Goal: Communication & Community: Answer question/provide support

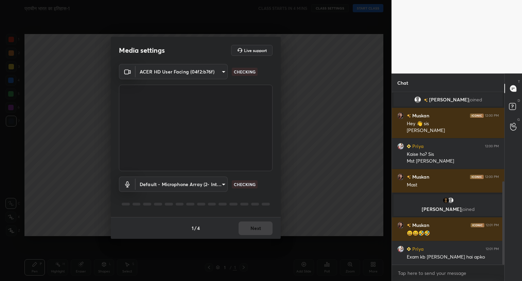
scroll to position [185, 0]
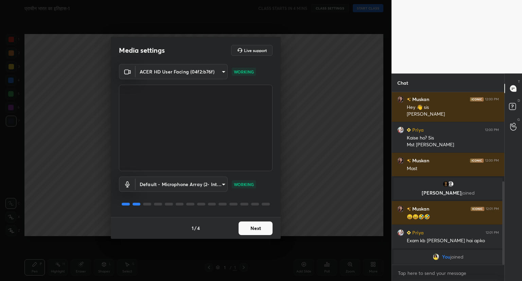
click at [254, 225] on button "Next" at bounding box center [256, 228] width 34 height 14
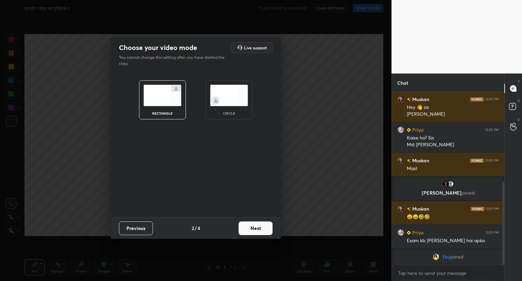
click at [254, 225] on button "Next" at bounding box center [256, 228] width 34 height 14
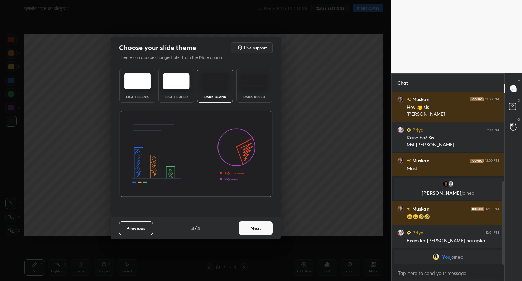
click at [254, 225] on button "Next" at bounding box center [256, 228] width 34 height 14
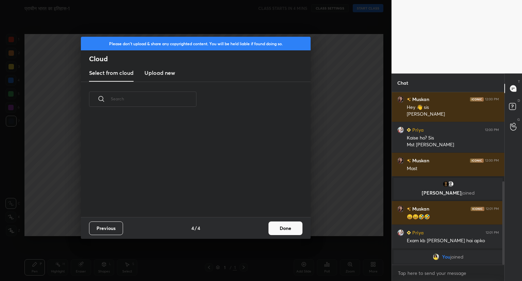
scroll to position [101, 218]
click at [281, 227] on button "Done" at bounding box center [285, 228] width 34 height 14
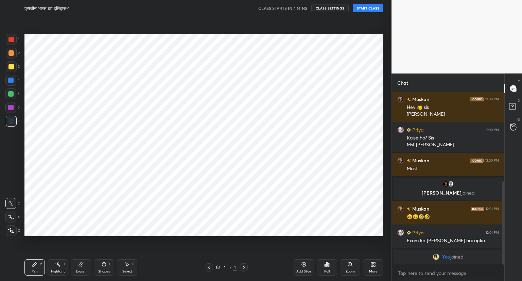
click at [367, 8] on button "START CLASS" at bounding box center [368, 8] width 31 height 8
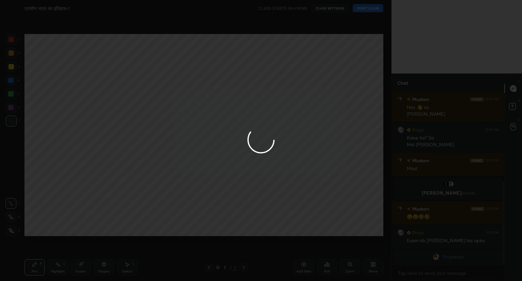
type textarea "x"
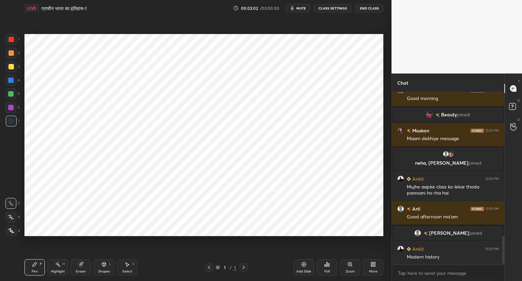
scroll to position [904, 0]
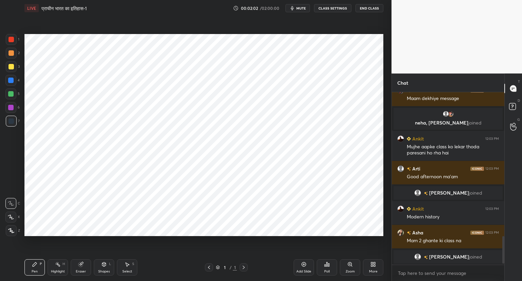
click at [304, 263] on icon at bounding box center [303, 263] width 5 height 5
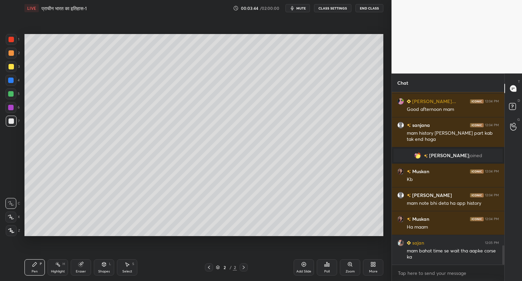
scroll to position [1423, 0]
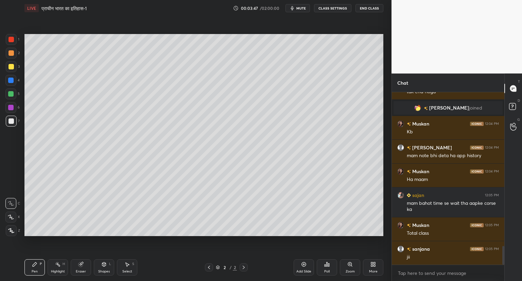
click at [10, 219] on icon at bounding box center [11, 216] width 6 height 5
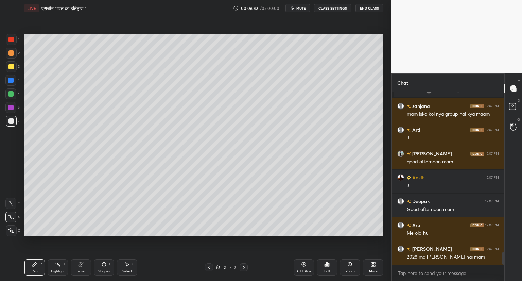
scroll to position [2234, 0]
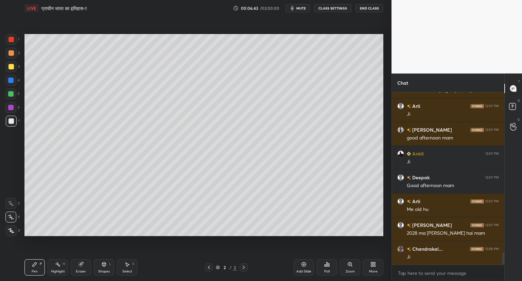
click at [80, 262] on icon at bounding box center [80, 263] width 5 height 5
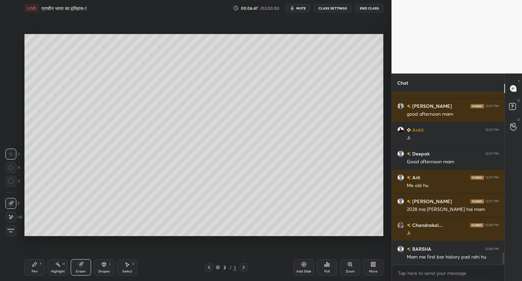
click at [12, 182] on icon at bounding box center [11, 181] width 6 height 6
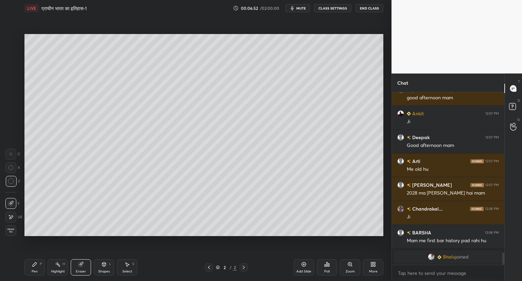
click at [33, 268] on div "Pen P" at bounding box center [34, 267] width 20 height 16
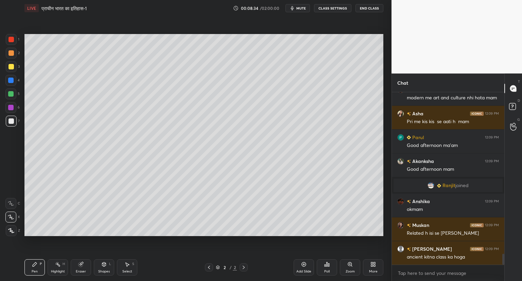
scroll to position [2565, 0]
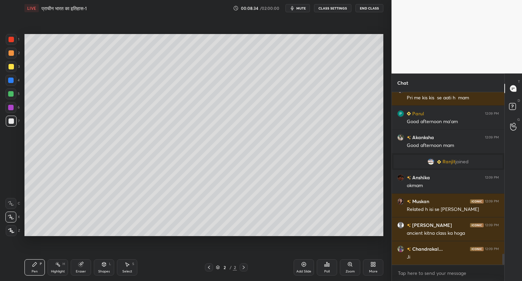
click at [15, 38] on div at bounding box center [11, 39] width 11 height 11
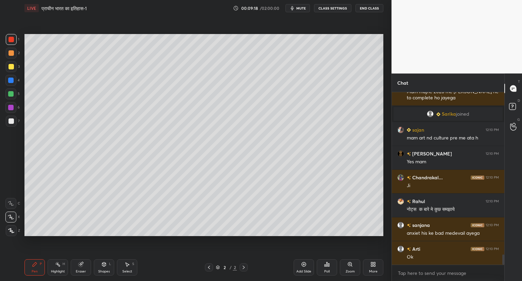
scroll to position [2778, 0]
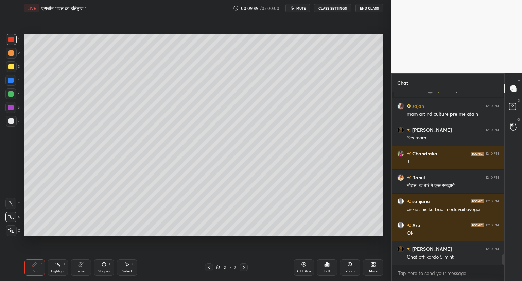
click at [302, 261] on div "Add Slide" at bounding box center [304, 267] width 20 height 16
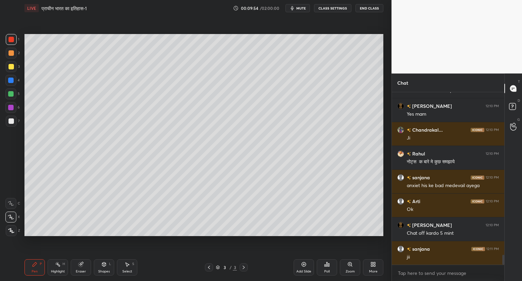
click at [13, 120] on div at bounding box center [10, 120] width 5 height 5
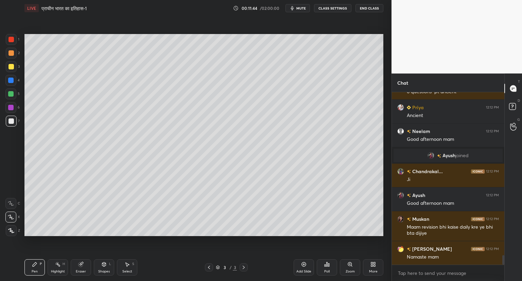
scroll to position [3021, 0]
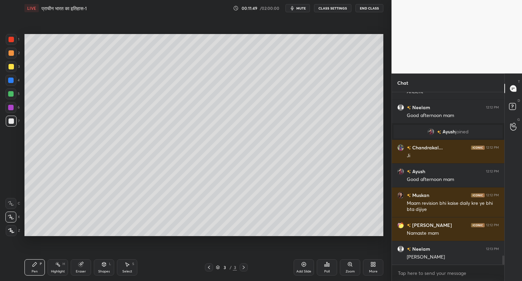
click at [210, 266] on icon at bounding box center [208, 266] width 5 height 5
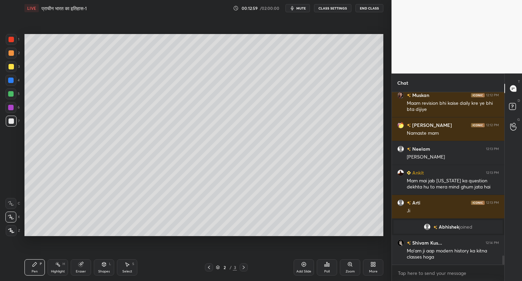
scroll to position [3090, 0]
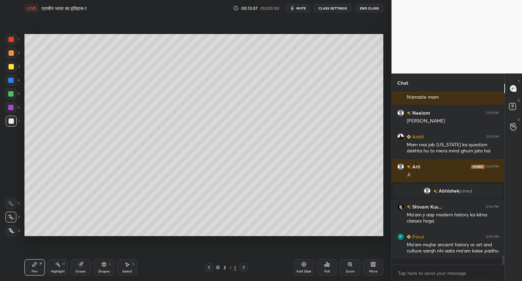
click at [244, 265] on icon at bounding box center [243, 266] width 5 height 5
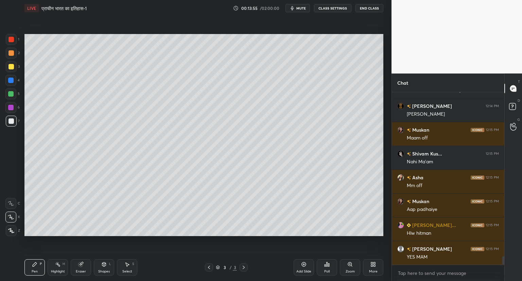
scroll to position [3388, 0]
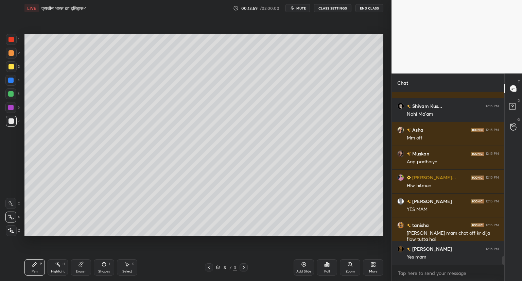
click at [370, 264] on icon at bounding box center [372, 263] width 5 height 5
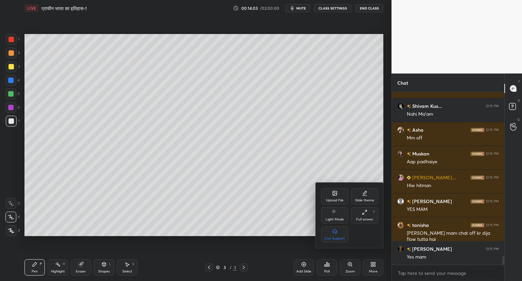
scroll to position [3412, 0]
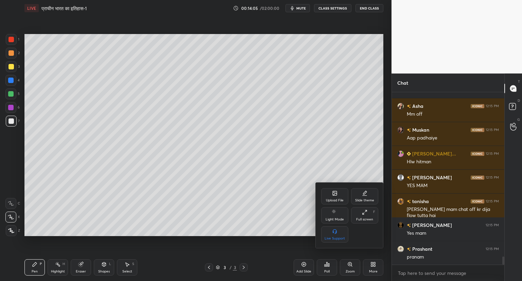
click at [285, 242] on div at bounding box center [261, 140] width 522 height 281
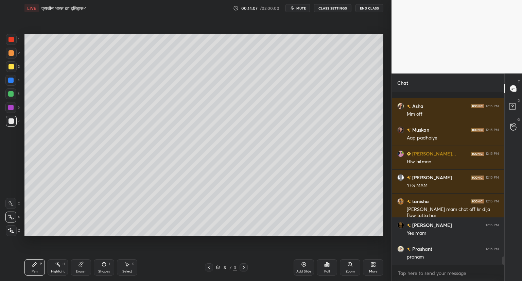
scroll to position [3442, 0]
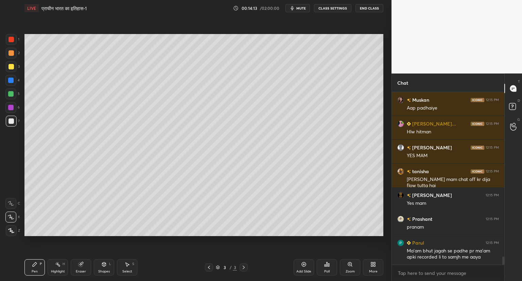
click at [325, 9] on button "CLASS SETTINGS" at bounding box center [332, 8] width 37 height 8
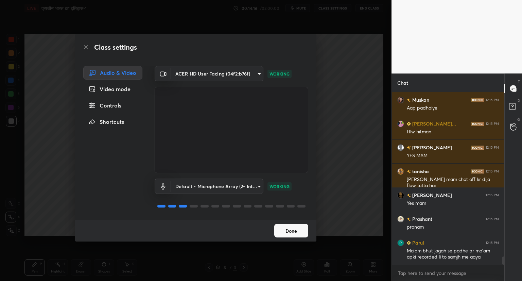
scroll to position [3465, 0]
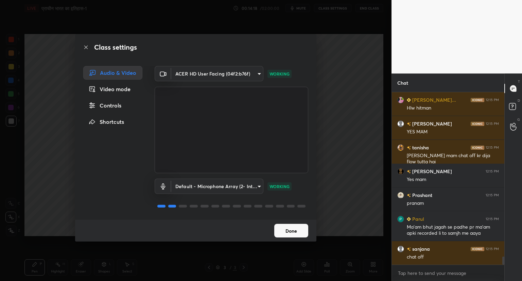
click at [113, 106] on div "Controls" at bounding box center [112, 106] width 59 height 14
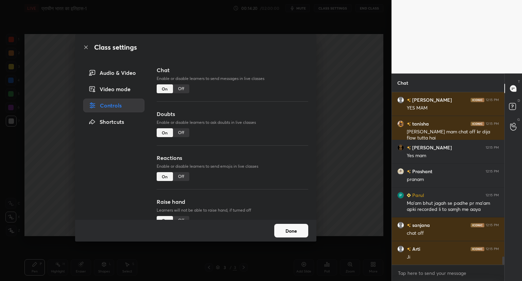
click at [180, 89] on div "Off" at bounding box center [181, 88] width 16 height 9
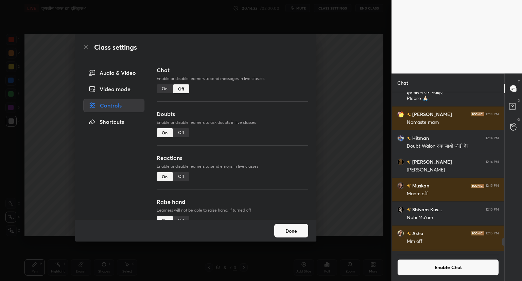
click at [288, 233] on button "Done" at bounding box center [291, 231] width 34 height 14
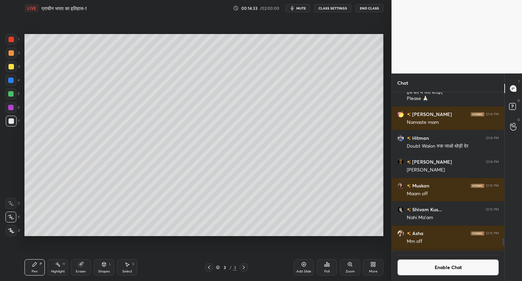
click at [304, 263] on icon at bounding box center [303, 263] width 5 height 5
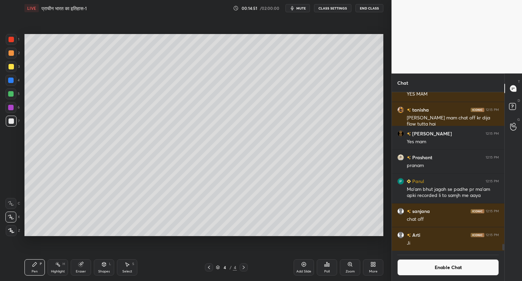
click at [210, 267] on icon at bounding box center [208, 266] width 5 height 5
click at [211, 267] on icon at bounding box center [208, 266] width 5 height 5
click at [244, 265] on icon at bounding box center [243, 266] width 5 height 5
click at [245, 267] on icon at bounding box center [243, 266] width 5 height 5
click at [80, 265] on icon at bounding box center [80, 264] width 4 height 4
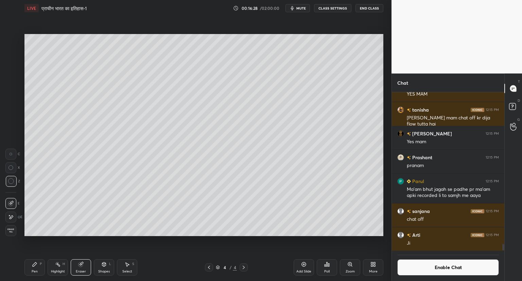
click at [13, 233] on span "Erase all" at bounding box center [11, 230] width 10 height 5
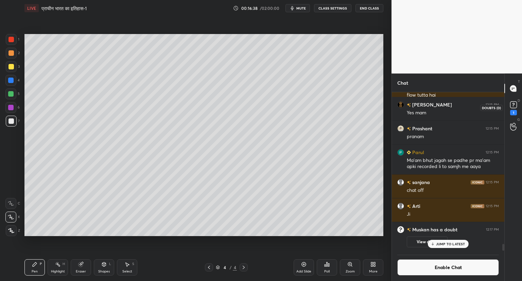
click at [512, 104] on rect at bounding box center [513, 105] width 6 height 6
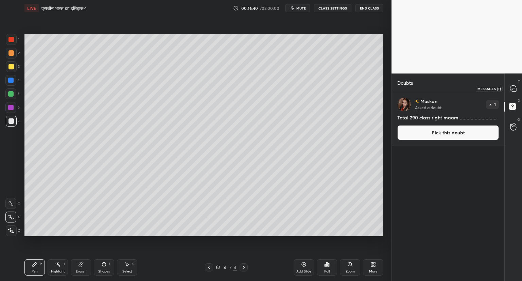
click at [517, 90] on icon at bounding box center [513, 88] width 7 height 7
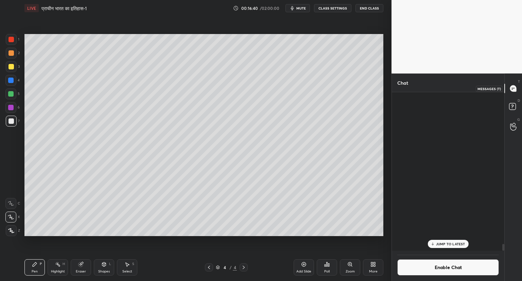
scroll to position [157, 110]
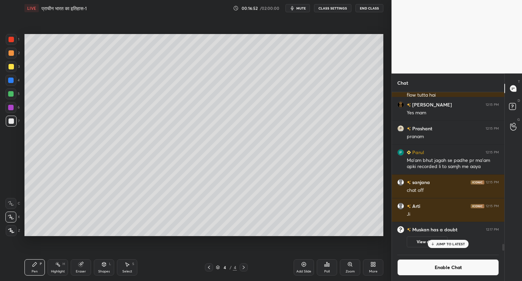
click at [457, 246] on div "View doubt" at bounding box center [453, 240] width 92 height 14
click at [211, 264] on div at bounding box center [209, 267] width 8 height 8
click at [209, 266] on icon at bounding box center [209, 266] width 2 height 3
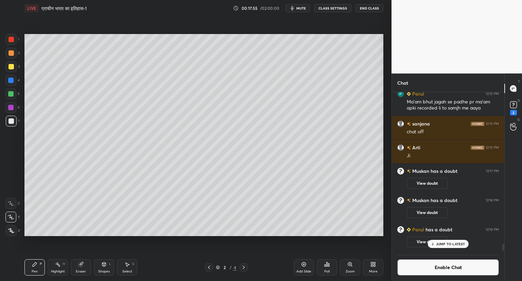
click at [245, 265] on icon at bounding box center [243, 266] width 5 height 5
click at [244, 265] on icon at bounding box center [243, 266] width 5 height 5
click at [512, 105] on icon at bounding box center [513, 104] width 2 height 3
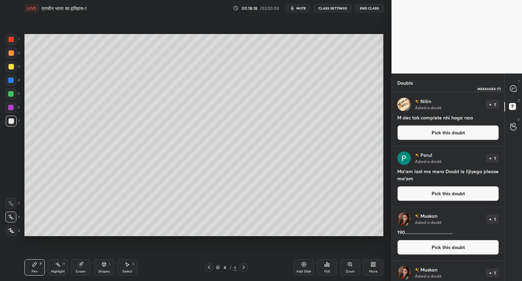
click at [516, 89] on icon at bounding box center [513, 88] width 6 height 6
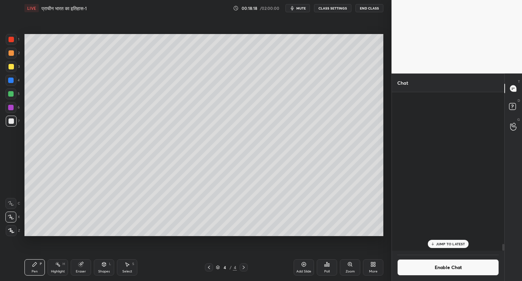
scroll to position [157, 110]
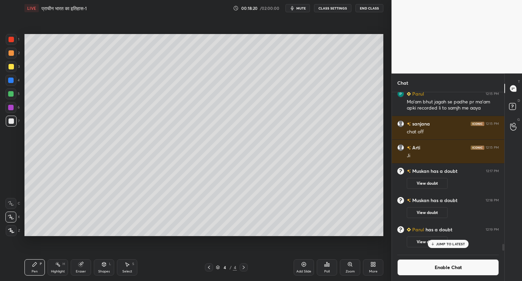
click at [446, 241] on div "JUMP TO LATEST" at bounding box center [447, 244] width 41 height 8
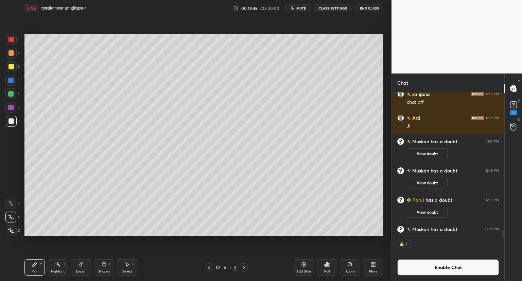
scroll to position [3580, 0]
click at [304, 262] on icon at bounding box center [304, 264] width 4 height 4
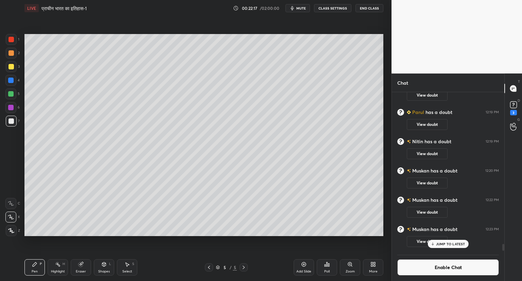
scroll to position [3531, 0]
click at [441, 244] on p "JUMP TO LATEST" at bounding box center [450, 244] width 29 height 4
click at [305, 263] on icon at bounding box center [304, 264] width 4 height 4
click at [425, 264] on button "Enable Chat" at bounding box center [448, 267] width 102 height 16
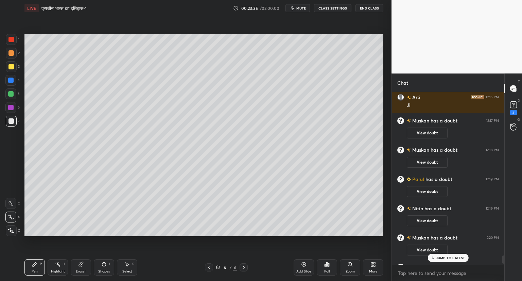
scroll to position [3538, 0]
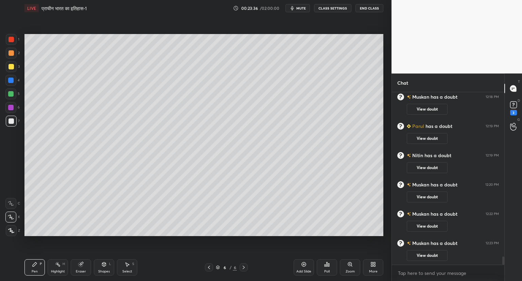
drag, startPoint x: 503, startPoint y: 257, endPoint x: 503, endPoint y: 277, distance: 20.1
click at [503, 277] on div "[PERSON_NAME] has a doubt 12:17 PM View doubt [PERSON_NAME] has a doubt 12:18 P…" at bounding box center [448, 186] width 112 height 189
click at [514, 105] on rect at bounding box center [513, 105] width 6 height 6
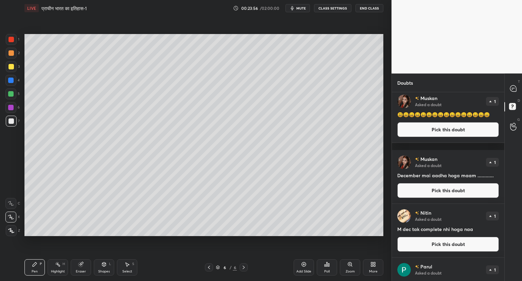
scroll to position [0, 0]
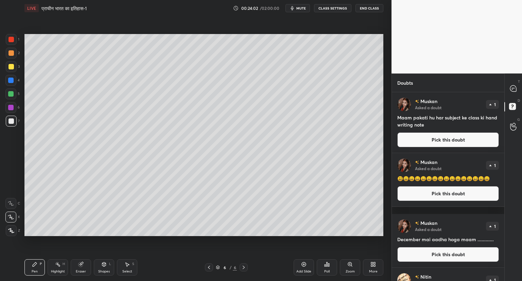
click at [447, 139] on button "Pick this doubt" at bounding box center [448, 139] width 102 height 15
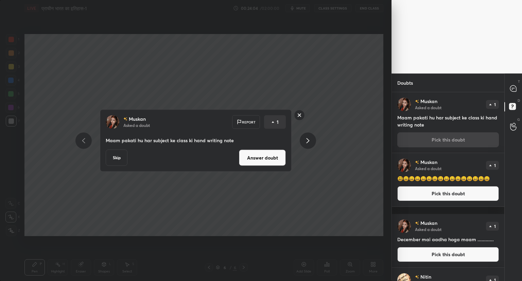
click at [270, 160] on button "Answer doubt" at bounding box center [262, 158] width 47 height 16
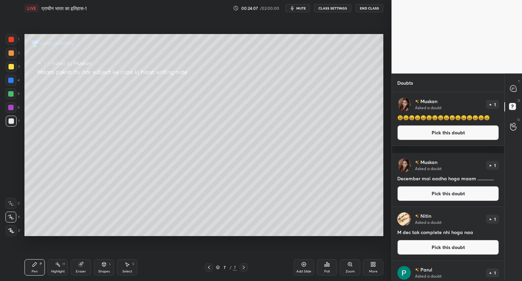
click at [450, 140] on button "Pick this doubt" at bounding box center [448, 132] width 102 height 15
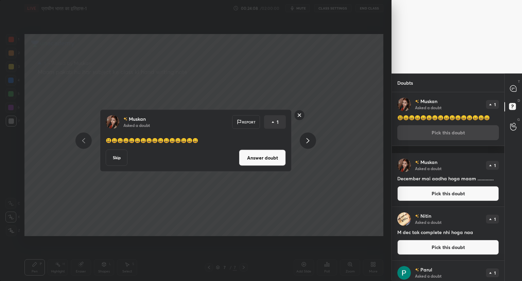
click at [279, 159] on button "Answer doubt" at bounding box center [262, 158] width 47 height 16
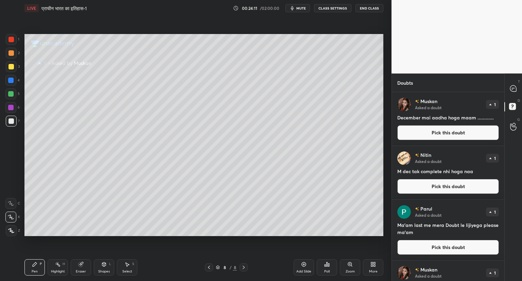
click at [442, 135] on button "Pick this doubt" at bounding box center [448, 132] width 102 height 15
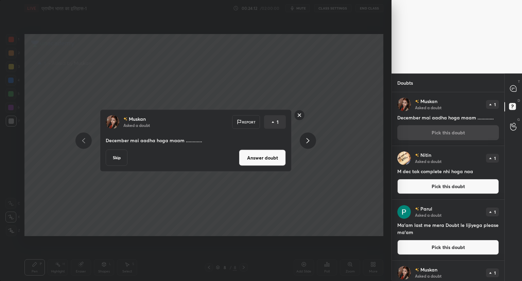
click at [273, 155] on button "Answer doubt" at bounding box center [262, 158] width 47 height 16
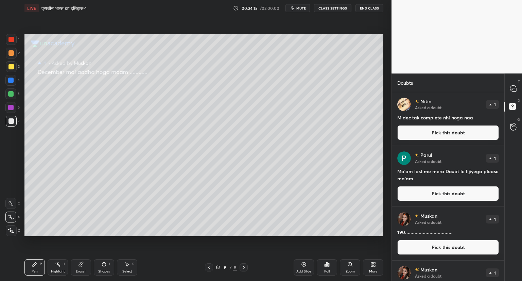
click at [437, 131] on button "Pick this doubt" at bounding box center [448, 132] width 102 height 15
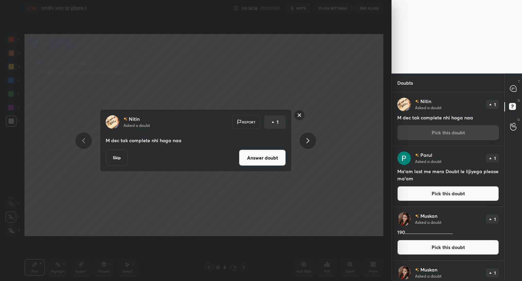
click at [272, 154] on button "Answer doubt" at bounding box center [262, 158] width 47 height 16
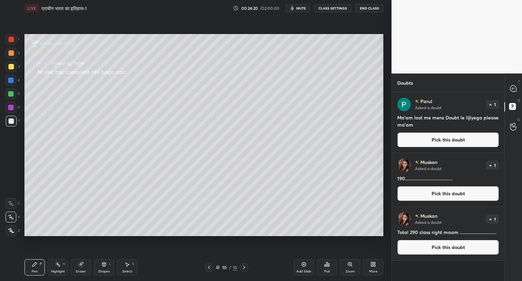
click at [446, 137] on button "Pick this doubt" at bounding box center [448, 139] width 102 height 15
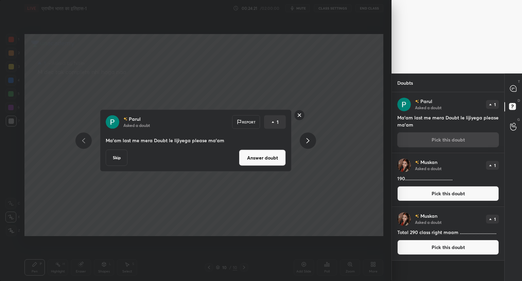
click at [265, 157] on button "Answer doubt" at bounding box center [262, 158] width 47 height 16
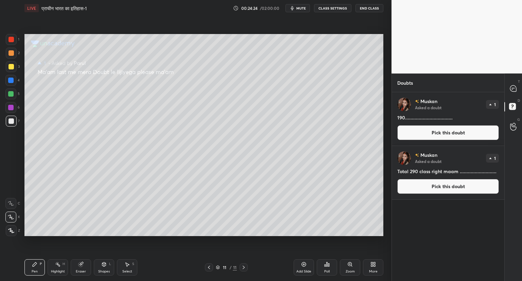
click at [428, 137] on button "Pick this doubt" at bounding box center [448, 132] width 102 height 15
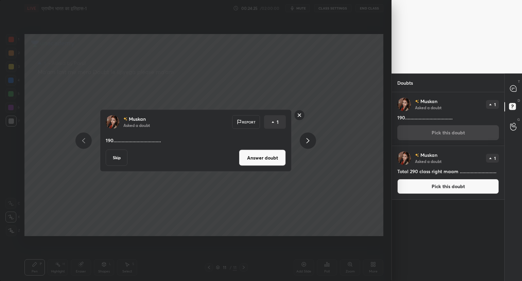
click at [273, 156] on button "Answer doubt" at bounding box center [262, 158] width 47 height 16
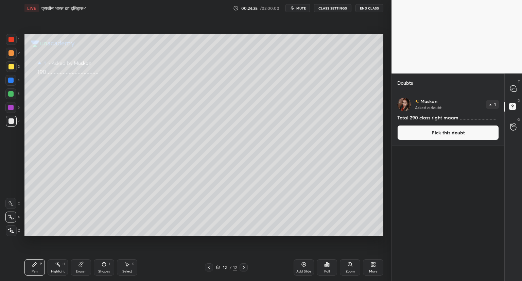
click at [432, 130] on button "Pick this doubt" at bounding box center [448, 132] width 102 height 15
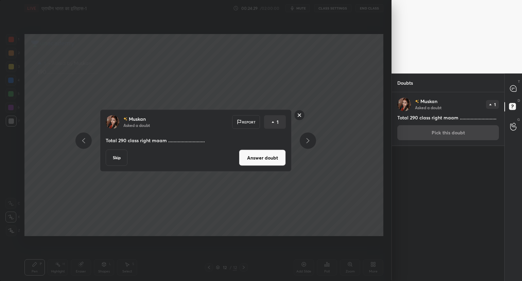
click at [272, 153] on button "Answer doubt" at bounding box center [262, 158] width 47 height 16
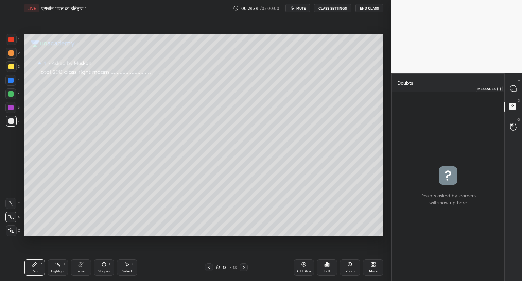
click at [513, 88] on icon at bounding box center [513, 88] width 3 height 0
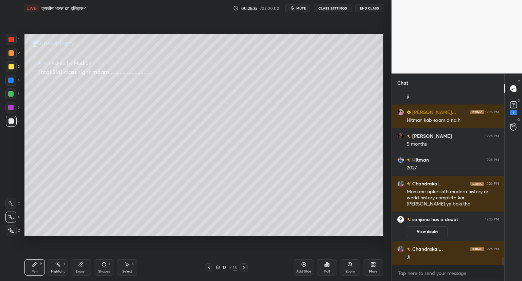
scroll to position [3782, 0]
click at [516, 106] on rect at bounding box center [513, 105] width 6 height 6
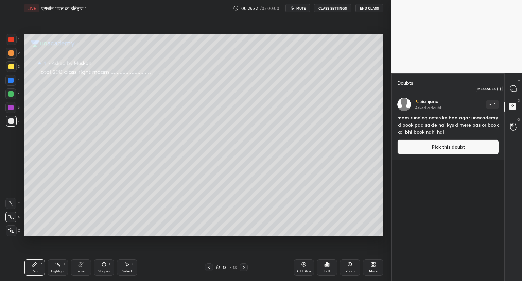
click at [515, 89] on icon at bounding box center [513, 88] width 6 height 6
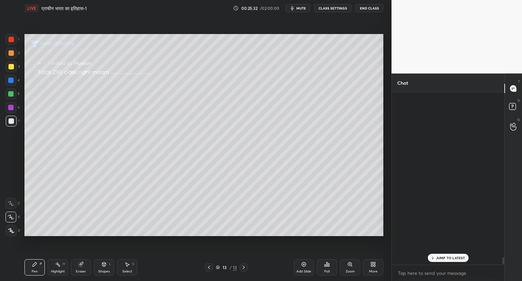
scroll to position [170, 110]
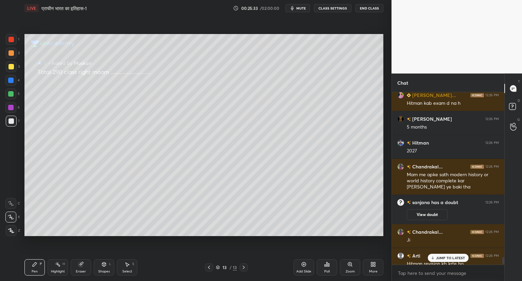
click at [456, 256] on p "JUMP TO LATEST" at bounding box center [450, 258] width 29 height 4
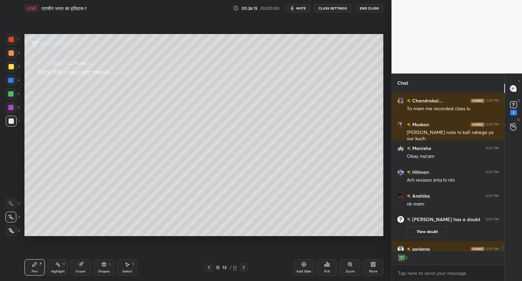
scroll to position [4023, 0]
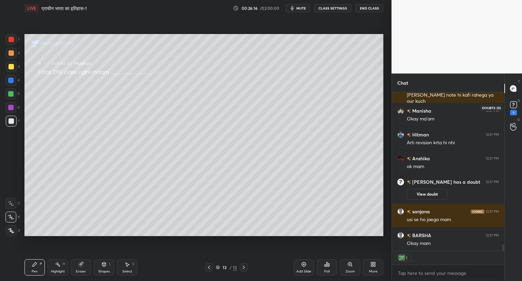
click at [514, 104] on rect at bounding box center [513, 105] width 6 height 6
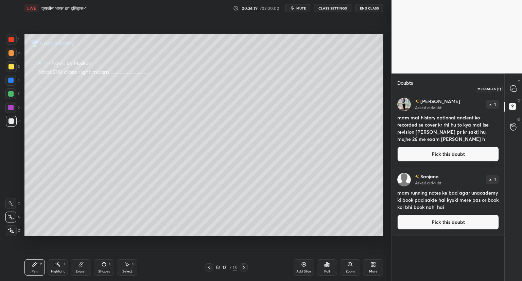
click at [517, 87] on icon at bounding box center [513, 88] width 7 height 7
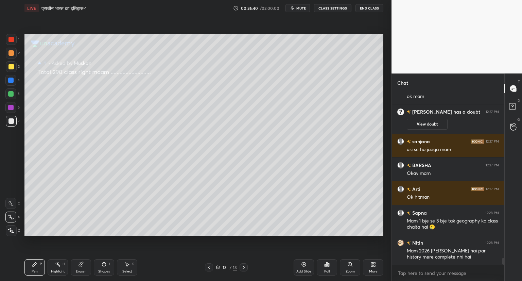
scroll to position [4252, 0]
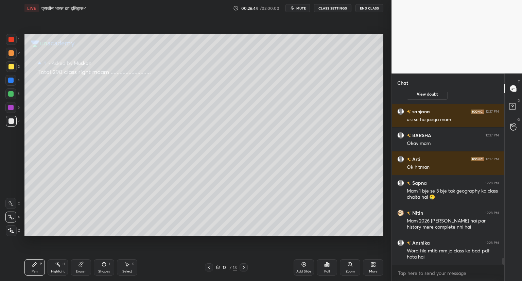
click at [385, 154] on div "Setting up your live class Poll for secs No correct answer Start poll" at bounding box center [204, 134] width 364 height 237
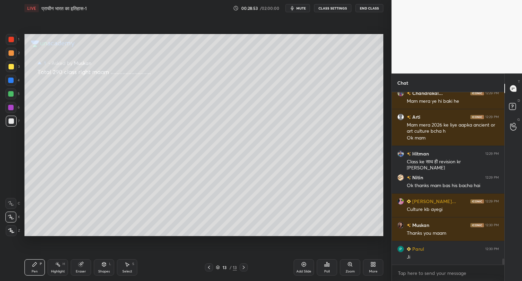
scroll to position [4717, 0]
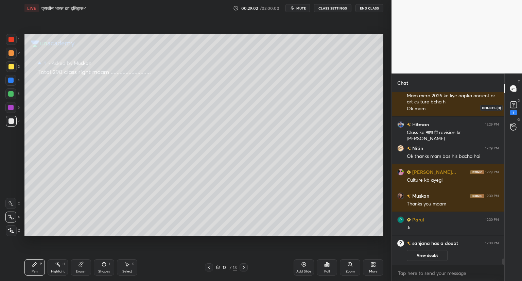
click at [516, 106] on rect at bounding box center [513, 105] width 6 height 6
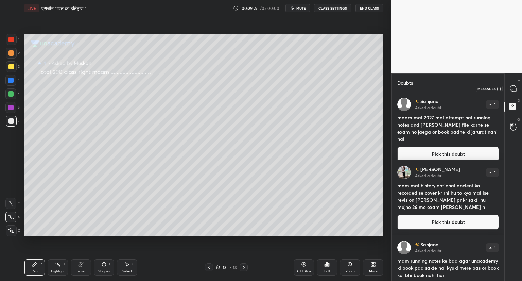
click at [517, 87] on div at bounding box center [514, 88] width 14 height 12
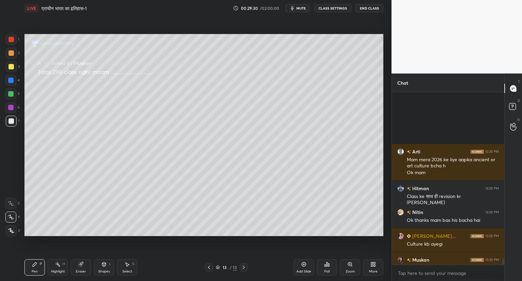
scroll to position [4560, 0]
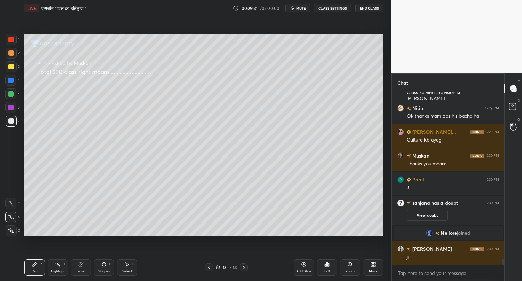
drag, startPoint x: 503, startPoint y: 261, endPoint x: 506, endPoint y: 272, distance: 10.5
click at [506, 272] on div "Chat Arti 12:29 PM Mam mera 2026 ke liye aapka ancient or art culture bcha h Ok…" at bounding box center [456, 176] width 130 height 207
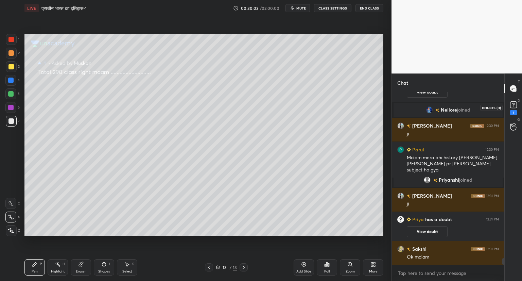
scroll to position [4537, 0]
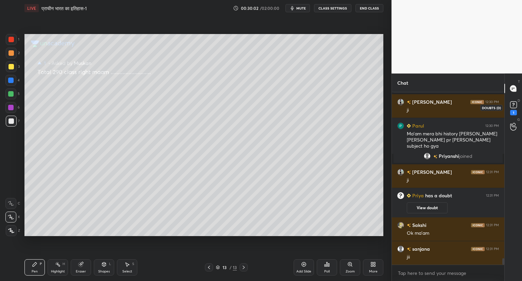
click at [511, 105] on rect at bounding box center [513, 105] width 6 height 6
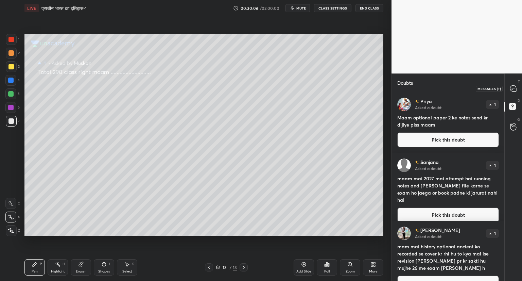
click at [514, 88] on icon at bounding box center [513, 88] width 6 height 6
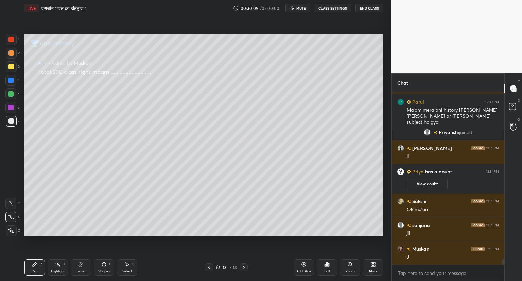
scroll to position [4733, 0]
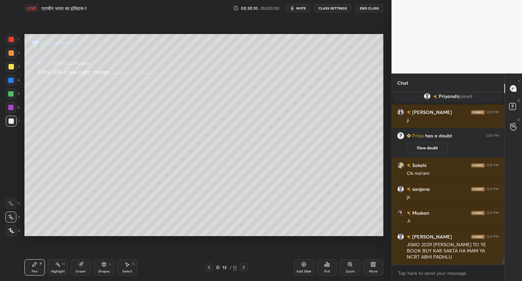
drag, startPoint x: 504, startPoint y: 263, endPoint x: 505, endPoint y: 272, distance: 9.2
click at [505, 272] on div "Chat [PERSON_NAME] 12:30 PM Ma'am mera bhi history [PERSON_NAME] [PERSON_NAME] …" at bounding box center [456, 176] width 130 height 207
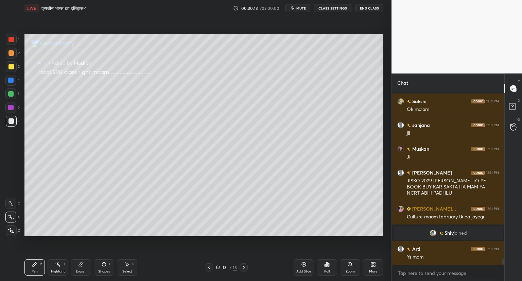
scroll to position [4613, 0]
drag, startPoint x: 502, startPoint y: 260, endPoint x: 503, endPoint y: 275, distance: 15.6
click at [503, 275] on div "[PERSON_NAME] 12:31 PM ji [PERSON_NAME] has a doubt 12:31 PM View doubt [PERSON…" at bounding box center [448, 186] width 112 height 189
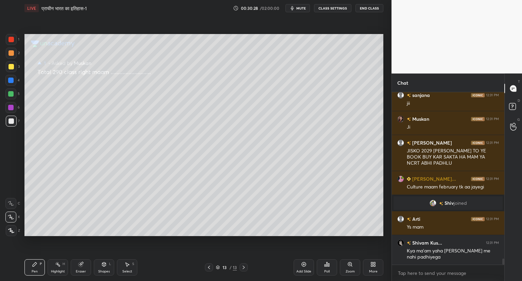
scroll to position [4667, 0]
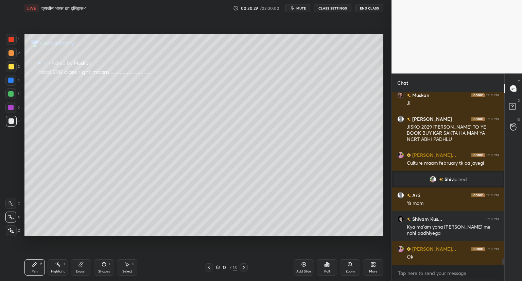
click at [305, 264] on icon at bounding box center [303, 263] width 5 height 5
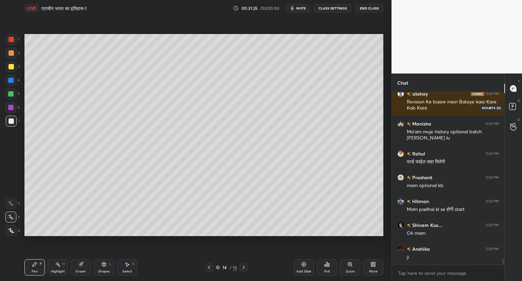
scroll to position [4893, 0]
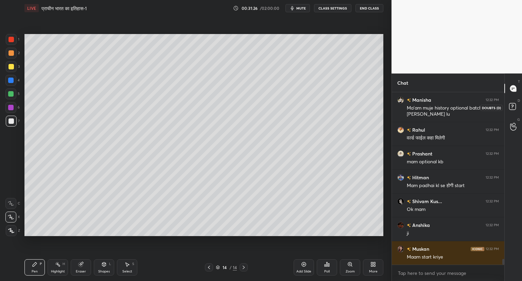
click at [513, 107] on rect at bounding box center [512, 106] width 6 height 6
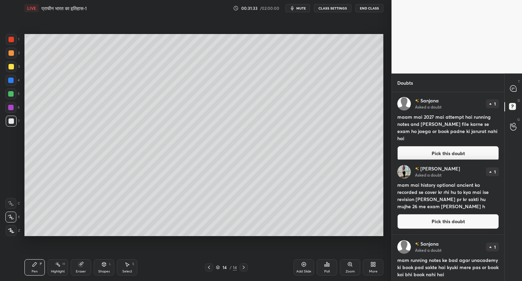
scroll to position [0, 0]
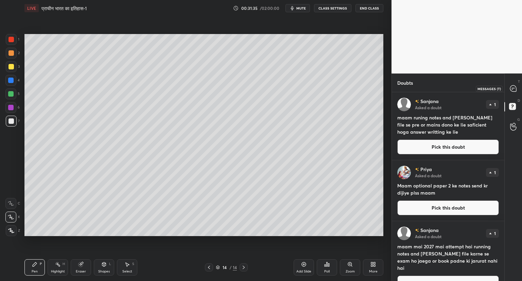
click at [513, 89] on icon at bounding box center [513, 88] width 6 height 6
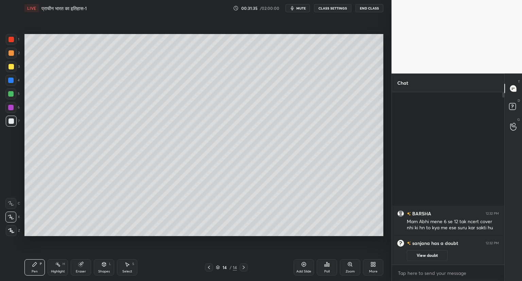
scroll to position [170, 110]
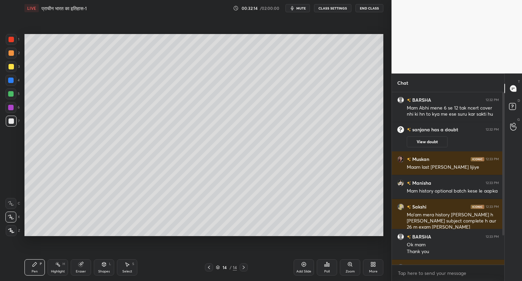
click at [304, 259] on div "Add Slide Poll Zoom More" at bounding box center [339, 267] width 90 height 38
click at [304, 263] on icon at bounding box center [304, 264] width 2 height 2
click at [303, 262] on icon at bounding box center [303, 263] width 5 height 5
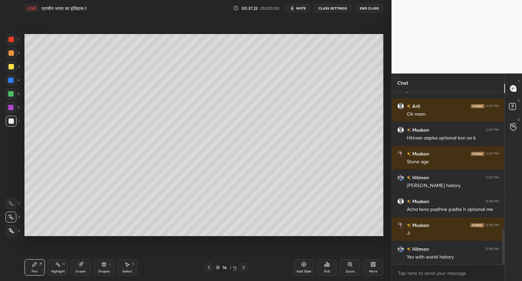
click at [303, 232] on div "1 2 3 4 5 6 7 C X Z C X Z E E Erase all H H LIVE प्राचीन भारत का इतिहास-1 00:37…" at bounding box center [261, 140] width 522 height 281
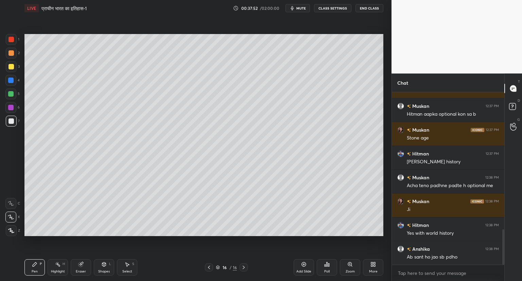
click at [384, 72] on div "Setting up your live class Poll for secs No correct answer Start poll" at bounding box center [204, 134] width 364 height 237
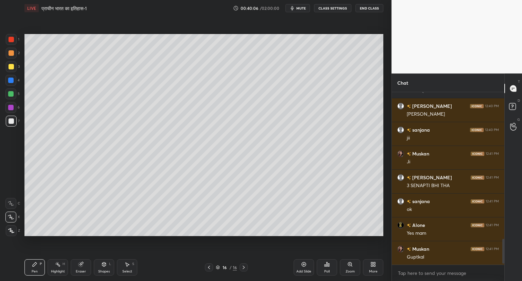
scroll to position [2, 2]
click at [386, 189] on div "1 2 3 4 5 6 7 C X Z C X Z E E Erase all H H LIVE प्राचीन भारत का इतिहास-1 00:40…" at bounding box center [195, 140] width 391 height 281
type textarea "x"
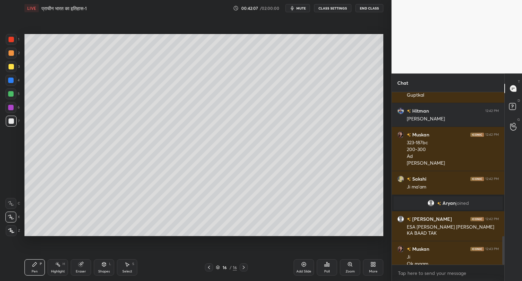
scroll to position [869, 0]
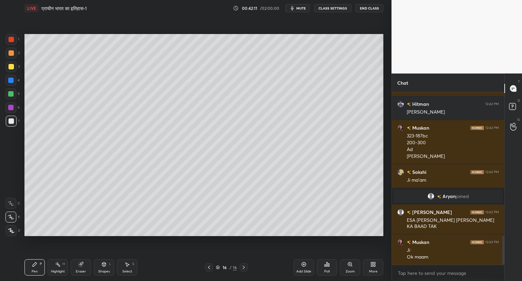
click at [304, 262] on icon at bounding box center [304, 264] width 4 height 4
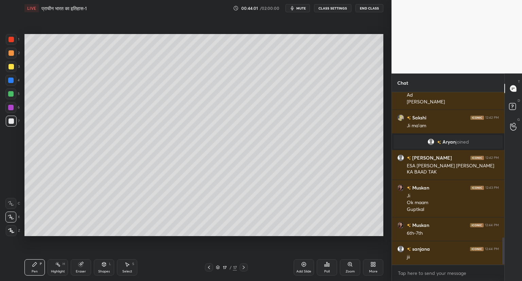
scroll to position [947, 0]
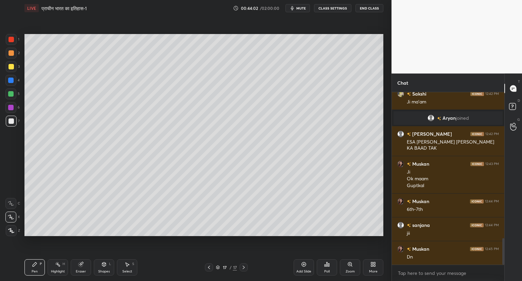
click at [210, 264] on icon at bounding box center [208, 266] width 5 height 5
click at [211, 265] on icon at bounding box center [208, 266] width 5 height 5
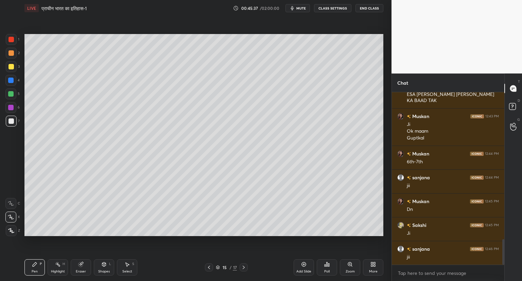
scroll to position [1018, 0]
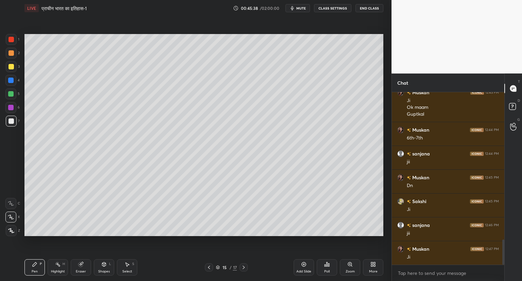
click at [244, 265] on icon at bounding box center [243, 266] width 5 height 5
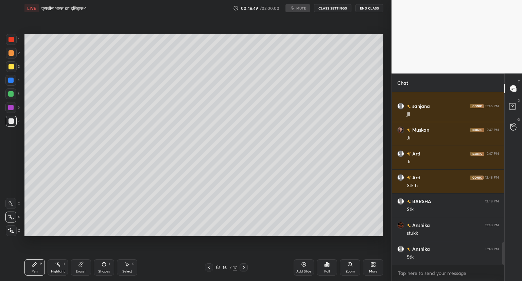
scroll to position [1161, 0]
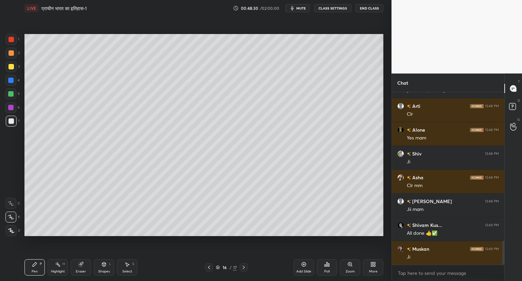
scroll to position [1083, 0]
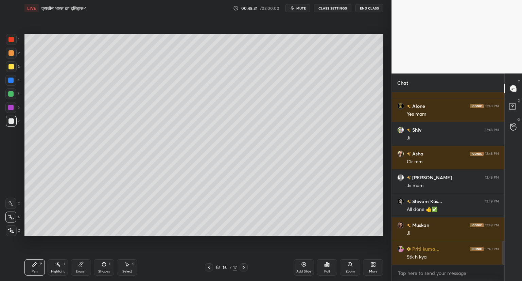
click at [242, 264] on div at bounding box center [244, 267] width 8 height 8
click at [204, 267] on div "17 / 17" at bounding box center [226, 267] width 135 height 8
click at [209, 266] on icon at bounding box center [208, 266] width 5 height 5
click at [212, 264] on div at bounding box center [209, 267] width 8 height 8
click at [243, 265] on icon at bounding box center [243, 266] width 5 height 5
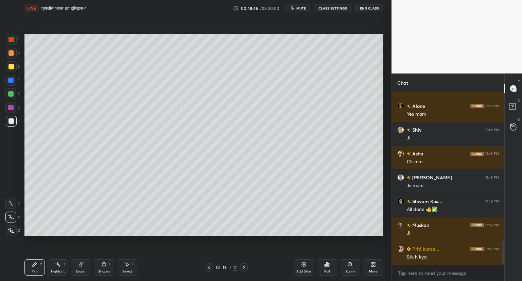
click at [245, 265] on icon at bounding box center [243, 266] width 5 height 5
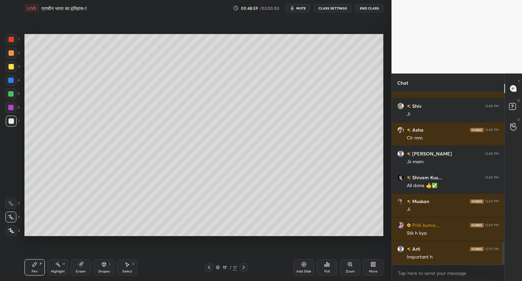
scroll to position [1130, 0]
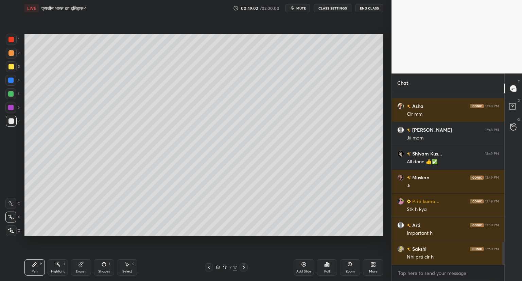
click at [243, 265] on icon at bounding box center [243, 266] width 5 height 5
click at [303, 261] on icon at bounding box center [303, 263] width 5 height 5
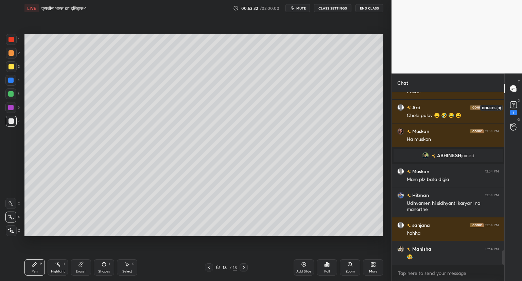
scroll to position [1915, 0]
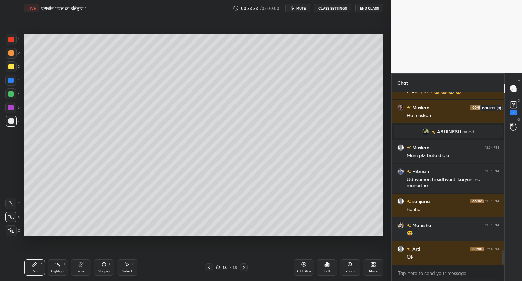
click at [517, 105] on rect at bounding box center [513, 105] width 6 height 6
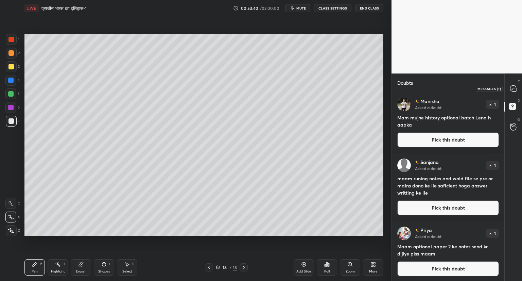
click at [514, 90] on icon at bounding box center [513, 88] width 6 height 6
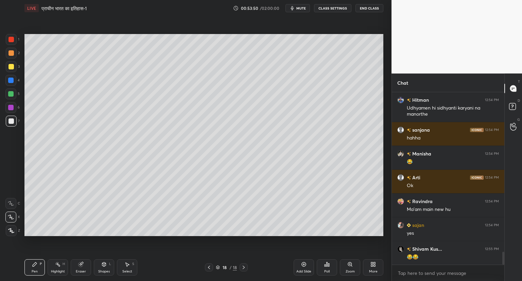
scroll to position [2159, 0]
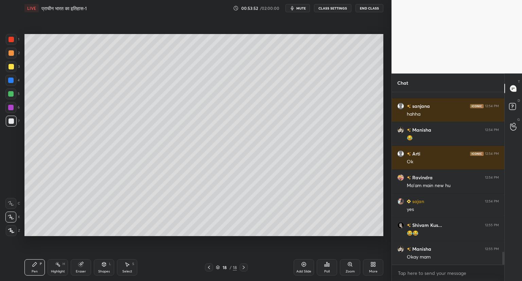
drag, startPoint x: 503, startPoint y: 257, endPoint x: 363, endPoint y: 259, distance: 140.0
click at [363, 259] on div "1 2 3 4 5 6 7 C X Z C X Z E E Erase all H H LIVE प्राचीन भारत का इतिहास-1 00:53…" at bounding box center [261, 140] width 522 height 281
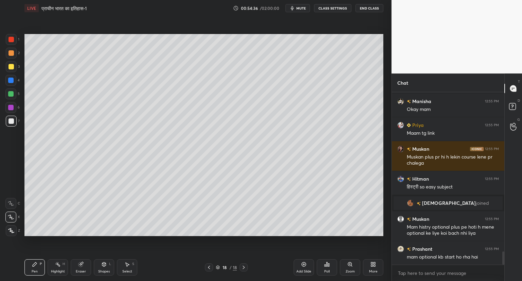
scroll to position [2099, 0]
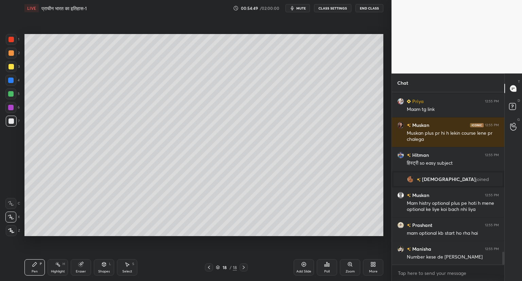
click at [295, 9] on icon "button" at bounding box center [292, 7] width 5 height 5
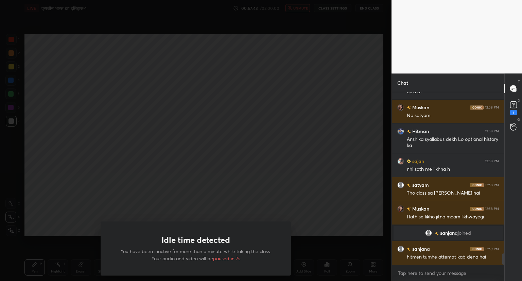
scroll to position [2483, 0]
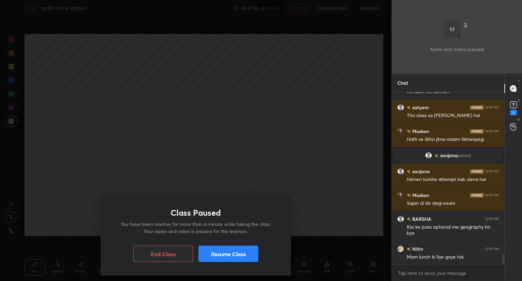
click at [238, 254] on button "Resume Class" at bounding box center [228, 253] width 60 height 16
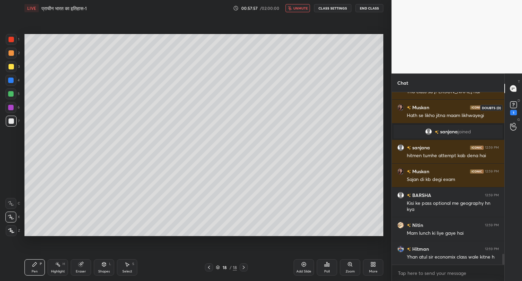
click at [514, 106] on rect at bounding box center [513, 105] width 6 height 6
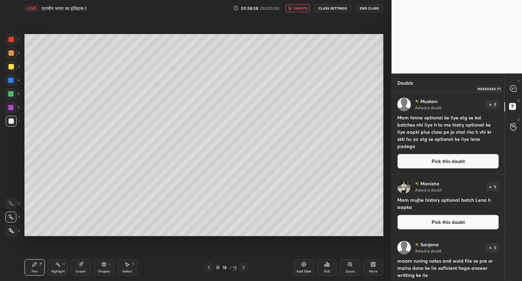
click at [512, 90] on icon at bounding box center [513, 88] width 6 height 6
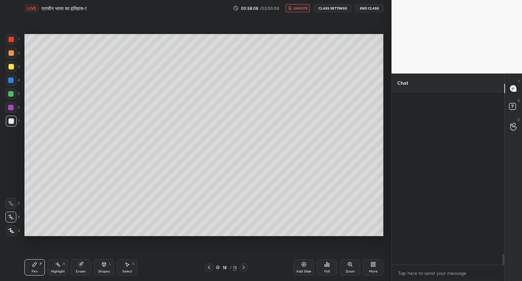
scroll to position [170, 110]
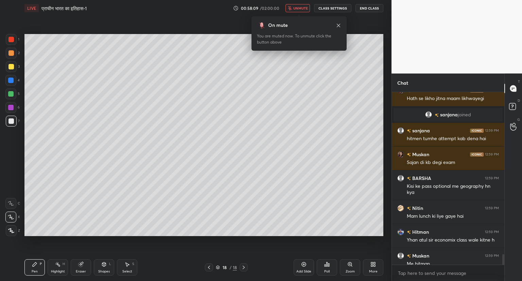
click at [301, 7] on span "unmute" at bounding box center [300, 8] width 15 height 5
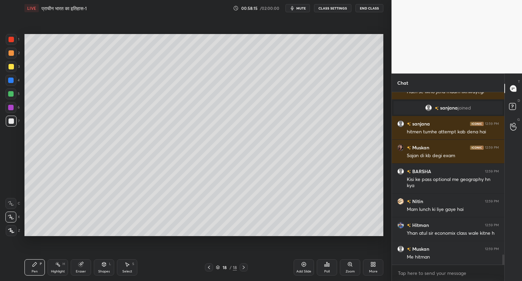
scroll to position [2757, 0]
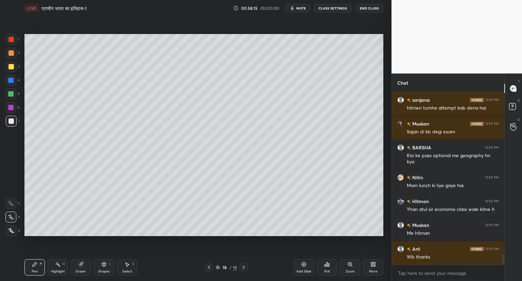
drag, startPoint x: 504, startPoint y: 254, endPoint x: 505, endPoint y: 263, distance: 9.2
click at [505, 263] on div "Chat Muskan has a doubt 12:57 PM View doubt Muskan 12:58 PM Ha anshika Manisha …" at bounding box center [456, 176] width 130 height 207
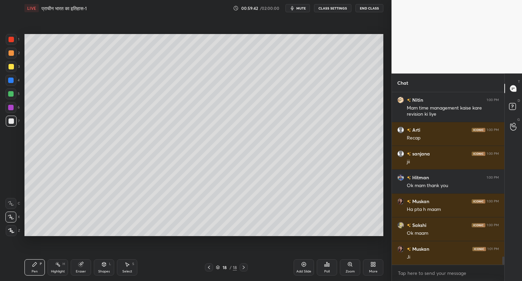
scroll to position [3489, 0]
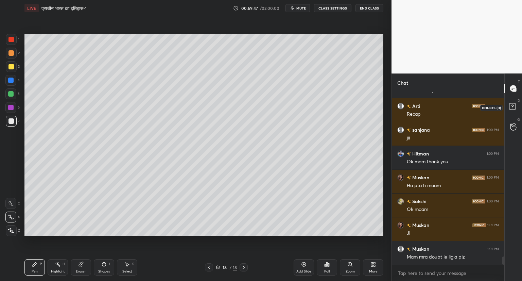
click at [510, 105] on rect at bounding box center [512, 106] width 6 height 6
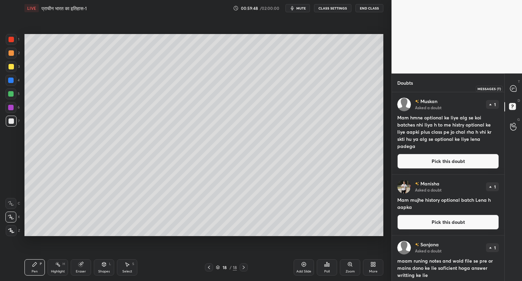
click at [515, 87] on icon at bounding box center [513, 88] width 6 height 6
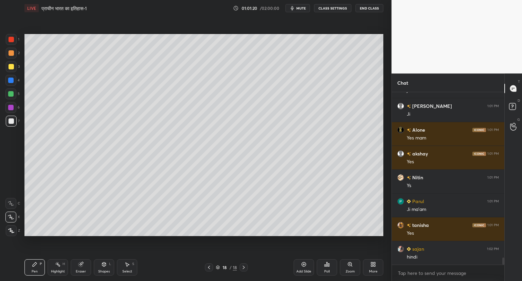
scroll to position [4019, 0]
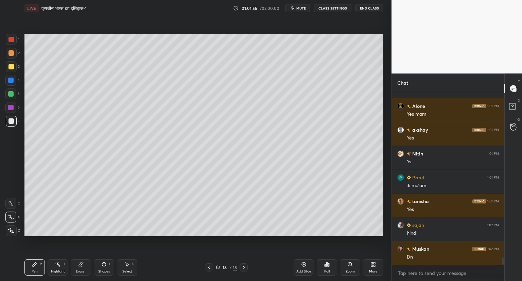
click at [302, 263] on icon at bounding box center [304, 264] width 4 height 4
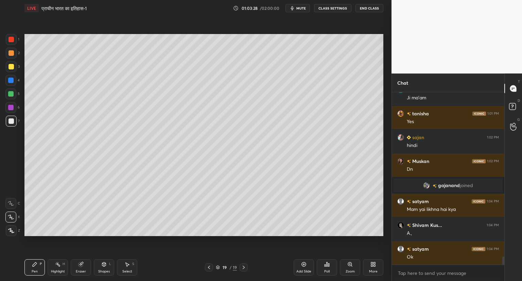
scroll to position [3527, 0]
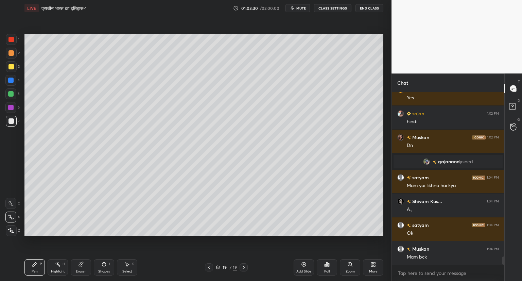
click at [208, 265] on icon at bounding box center [208, 266] width 5 height 5
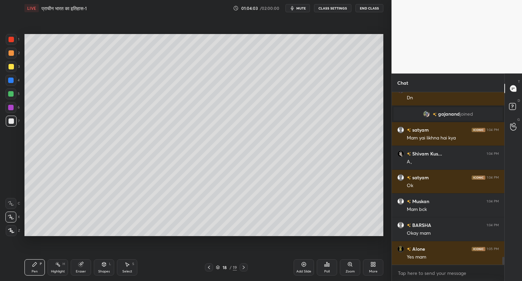
scroll to position [3599, 0]
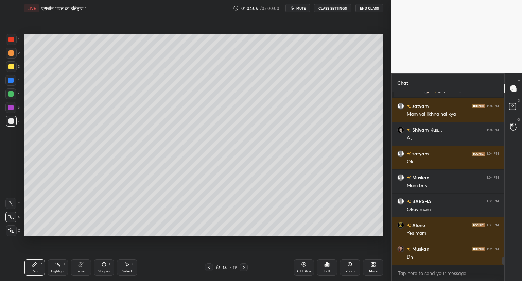
click at [245, 266] on icon at bounding box center [243, 266] width 5 height 5
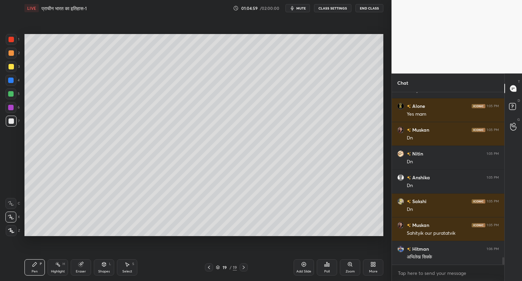
scroll to position [3741, 0]
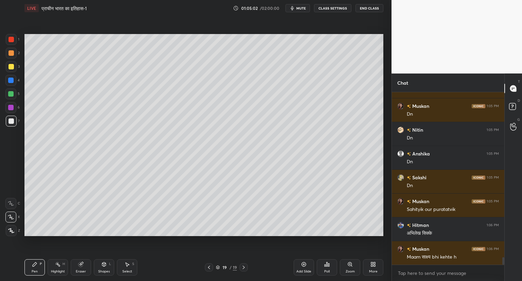
click at [303, 261] on icon at bounding box center [303, 263] width 5 height 5
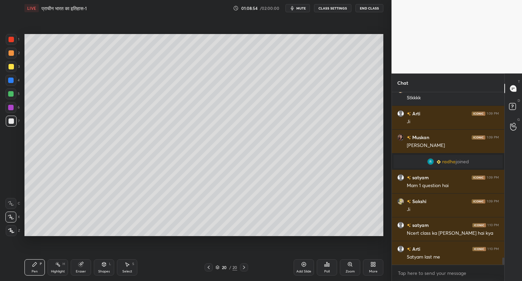
scroll to position [4048, 0]
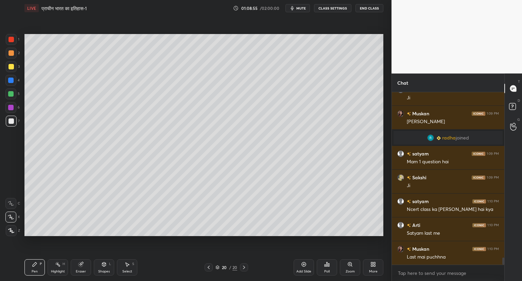
click at [304, 264] on icon at bounding box center [304, 264] width 2 height 2
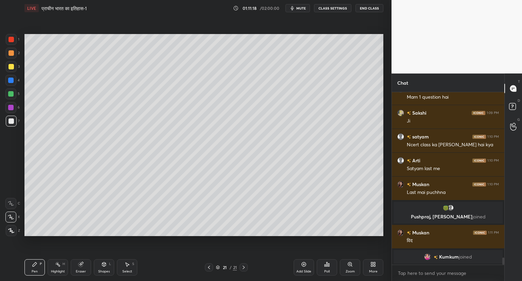
scroll to position [4083, 0]
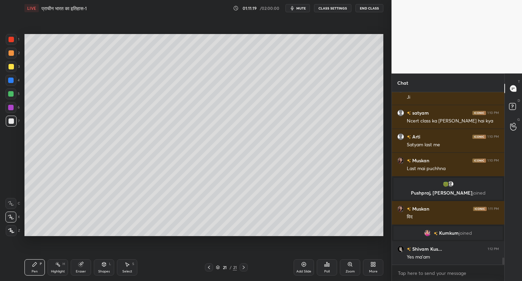
click at [303, 266] on icon at bounding box center [303, 263] width 5 height 5
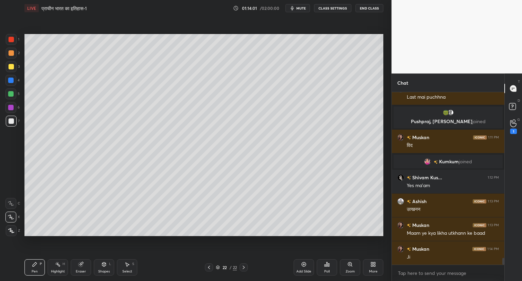
scroll to position [4178, 0]
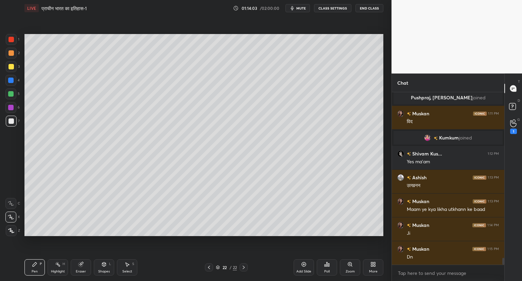
click at [210, 266] on icon at bounding box center [208, 266] width 5 height 5
click at [211, 265] on icon at bounding box center [208, 266] width 5 height 5
click at [211, 266] on icon at bounding box center [208, 266] width 5 height 5
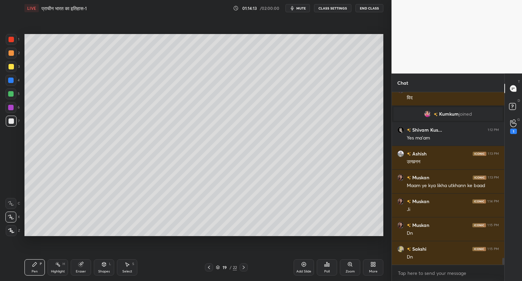
click at [244, 266] on icon at bounding box center [244, 266] width 2 height 3
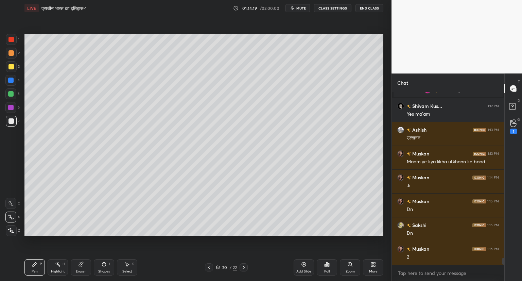
click at [242, 266] on icon at bounding box center [243, 266] width 5 height 5
click at [244, 264] on div at bounding box center [244, 267] width 8 height 8
click at [243, 266] on icon at bounding box center [244, 266] width 2 height 3
click at [298, 263] on div "Add Slide" at bounding box center [304, 267] width 20 height 16
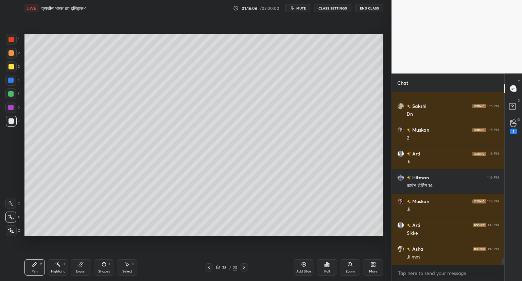
scroll to position [4368, 0]
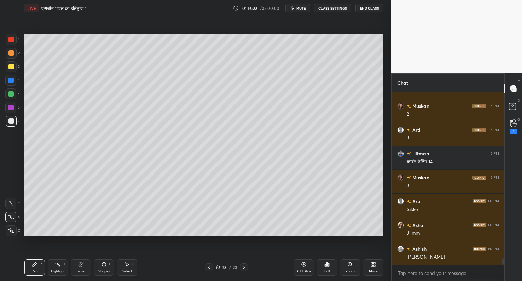
click at [302, 263] on icon at bounding box center [303, 263] width 5 height 5
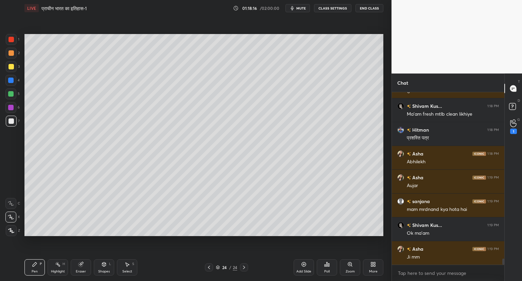
scroll to position [4606, 0]
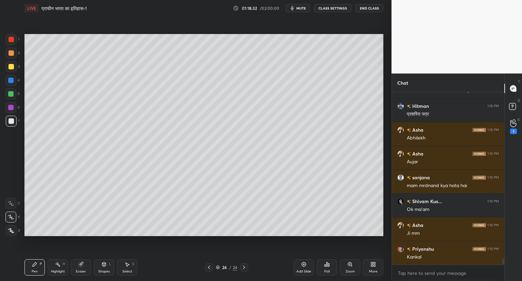
click at [387, 81] on div "1 2 3 4 5 6 7 C X Z C X Z E E Erase all H H LIVE प्राचीन भारत का इतिहास-1 01:18…" at bounding box center [195, 140] width 391 height 281
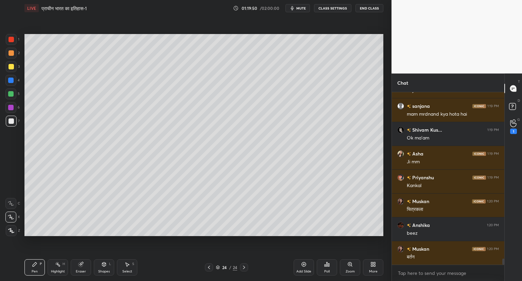
scroll to position [2, 2]
click at [302, 263] on icon at bounding box center [303, 263] width 5 height 5
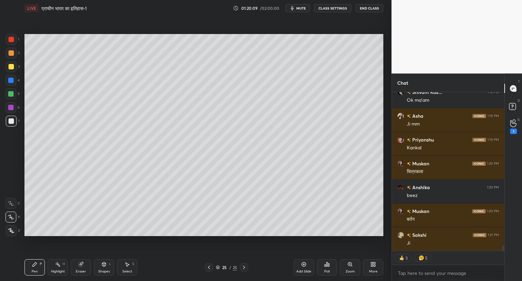
click at [208, 269] on icon at bounding box center [208, 266] width 5 height 5
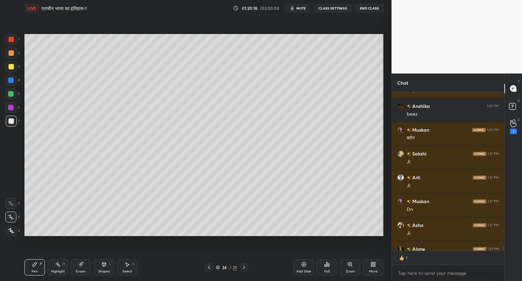
scroll to position [2, 2]
click at [232, 239] on div "Setting up your live class Poll for secs No correct answer Start poll" at bounding box center [204, 134] width 364 height 237
click at [246, 266] on div at bounding box center [244, 267] width 8 height 8
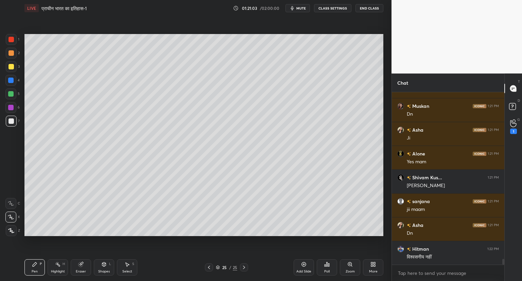
scroll to position [4915, 0]
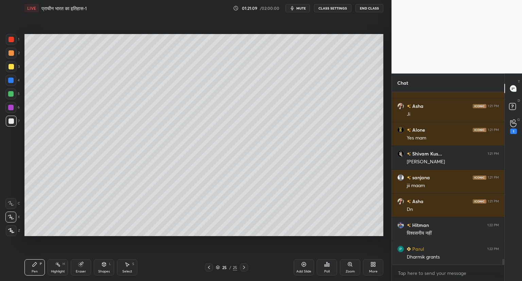
click at [208, 268] on icon at bounding box center [208, 266] width 5 height 5
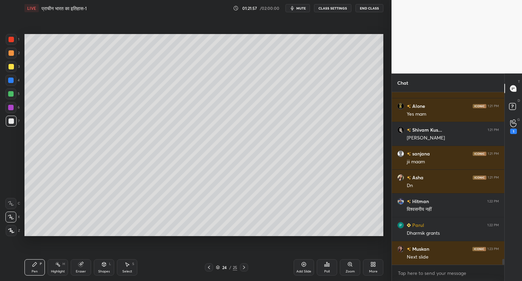
click at [247, 264] on div at bounding box center [244, 267] width 8 height 8
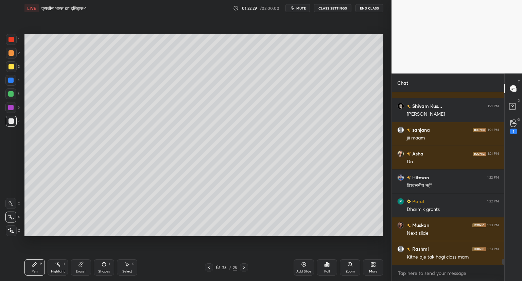
click at [84, 265] on div "Eraser" at bounding box center [81, 267] width 20 height 16
click at [35, 261] on icon at bounding box center [34, 263] width 5 height 5
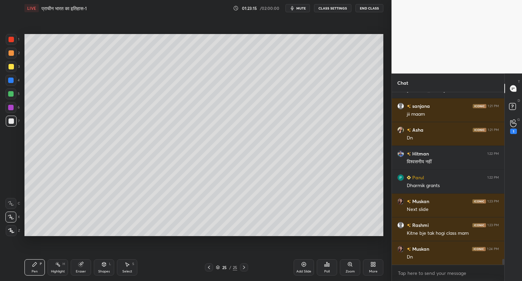
click at [307, 265] on div "Add Slide" at bounding box center [304, 267] width 20 height 16
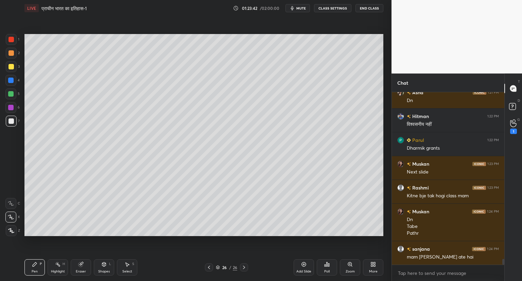
scroll to position [5048, 0]
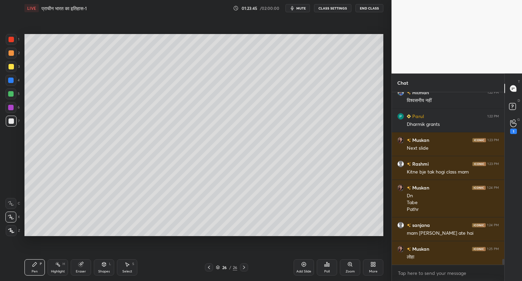
click at [208, 264] on div at bounding box center [209, 267] width 8 height 8
click at [209, 264] on div at bounding box center [209, 267] width 8 height 8
click at [246, 265] on icon at bounding box center [243, 266] width 5 height 5
click at [247, 266] on div at bounding box center [244, 267] width 8 height 8
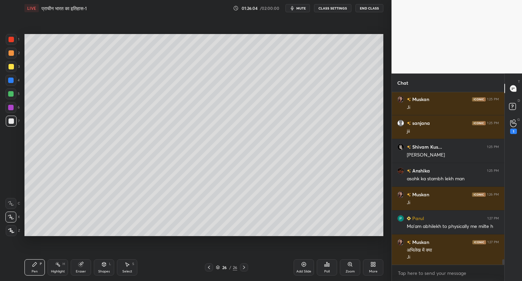
scroll to position [5269, 0]
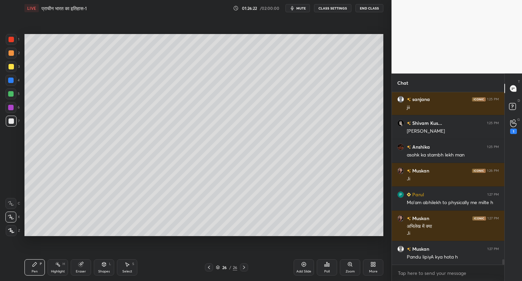
click at [303, 264] on icon at bounding box center [303, 263] width 5 height 5
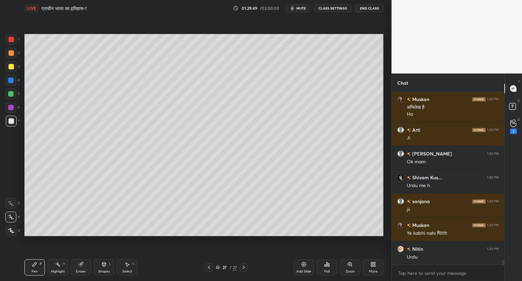
scroll to position [6002, 0]
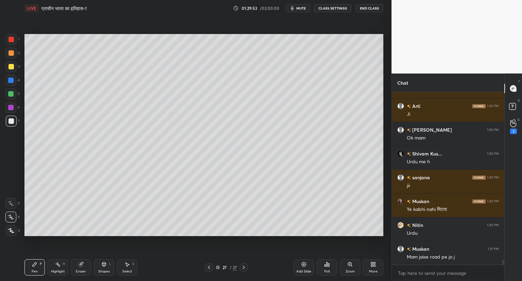
click at [303, 263] on icon at bounding box center [303, 263] width 5 height 5
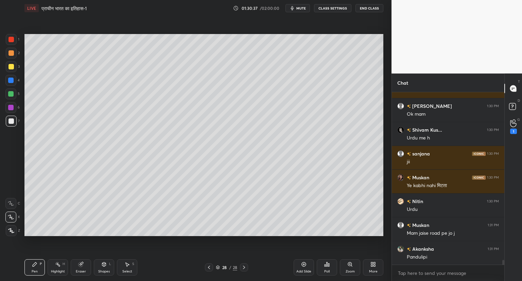
click at [209, 266] on icon at bounding box center [208, 266] width 5 height 5
click at [210, 266] on icon at bounding box center [208, 266] width 5 height 5
click at [213, 265] on div "25 / 28" at bounding box center [226, 267] width 43 height 8
click at [246, 265] on icon at bounding box center [243, 266] width 5 height 5
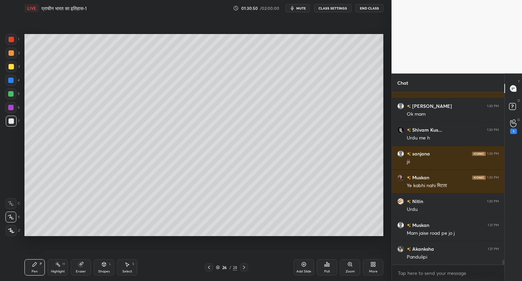
click at [244, 265] on icon at bounding box center [243, 266] width 5 height 5
click at [243, 267] on icon at bounding box center [243, 266] width 5 height 5
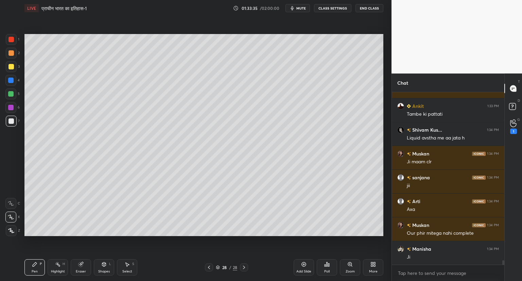
scroll to position [6359, 0]
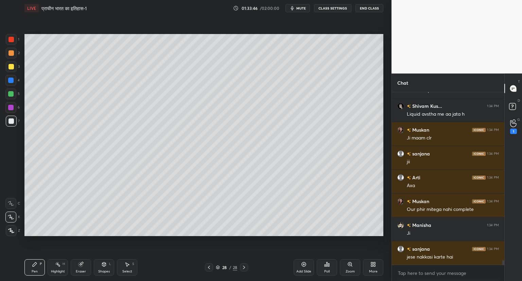
click at [82, 262] on icon at bounding box center [82, 263] width 4 height 3
click at [41, 263] on div "P" at bounding box center [41, 263] width 2 height 3
click at [383, 90] on div "Setting up your live class Poll for secs No correct answer Start poll" at bounding box center [204, 134] width 364 height 237
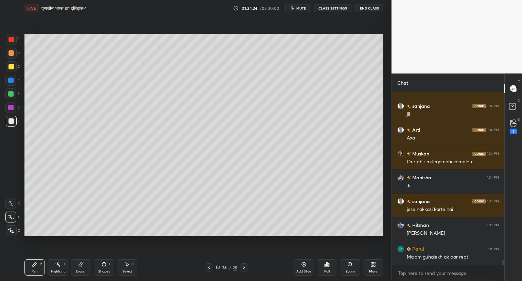
scroll to position [6430, 0]
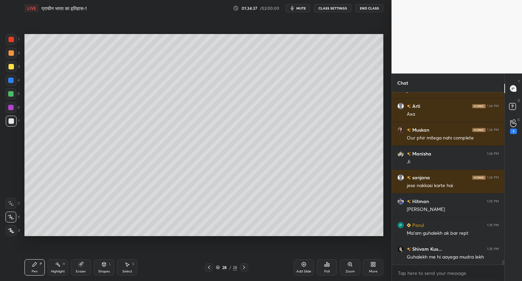
click at [365, 33] on div "Setting up your live class Poll for secs No correct answer Start poll" at bounding box center [204, 134] width 364 height 237
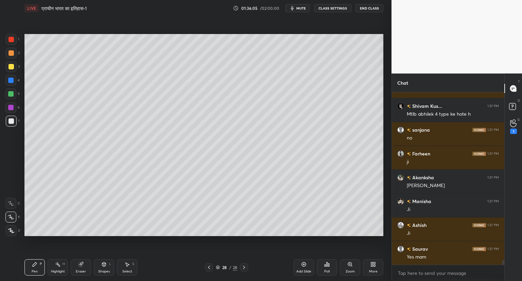
scroll to position [6787, 0]
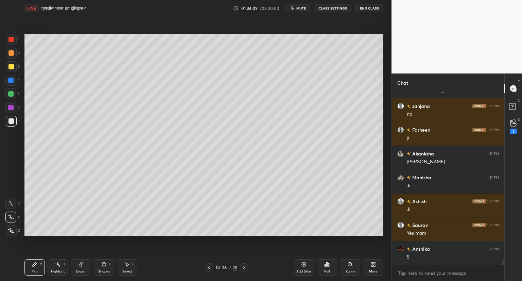
click at [303, 263] on icon at bounding box center [303, 263] width 5 height 5
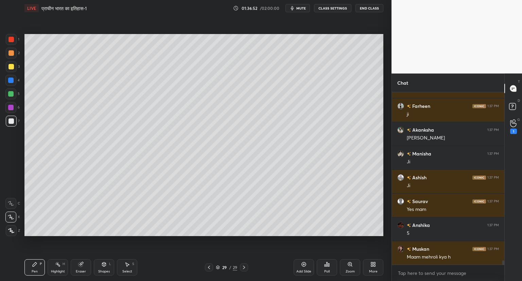
click at [210, 265] on icon at bounding box center [208, 266] width 5 height 5
click at [211, 267] on div at bounding box center [209, 267] width 8 height 8
click at [392, 130] on div "Akanksha 1:37 PM Ji mam" at bounding box center [448, 133] width 112 height 23
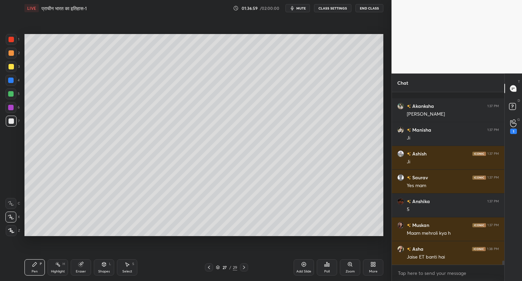
scroll to position [6864, 0]
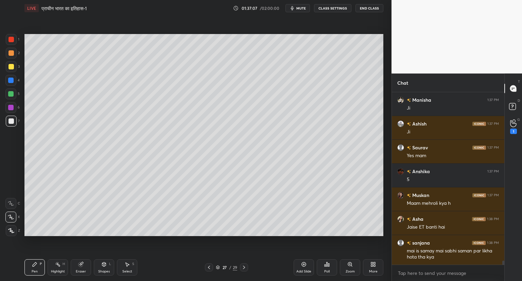
click at [244, 266] on icon at bounding box center [243, 266] width 5 height 5
click at [302, 264] on icon at bounding box center [303, 263] width 5 height 5
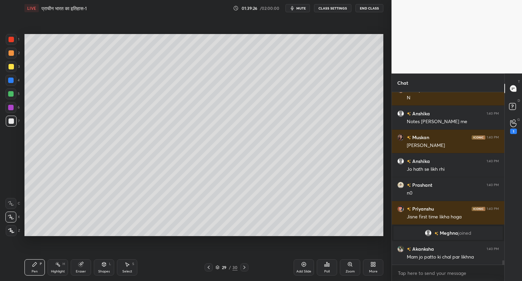
scroll to position [6487, 0]
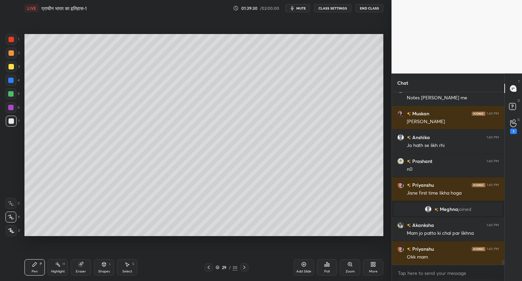
click at [304, 264] on icon at bounding box center [304, 264] width 2 height 2
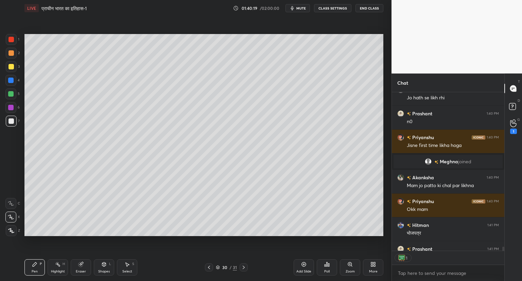
scroll to position [6572, 0]
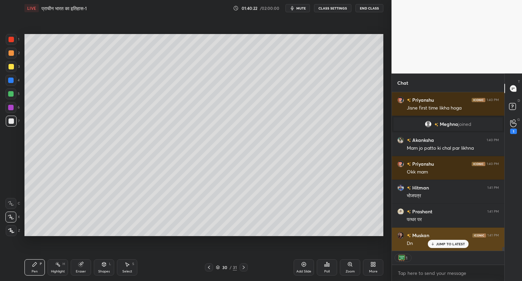
click at [449, 242] on p "JUMP TO LATEST" at bounding box center [450, 244] width 29 height 4
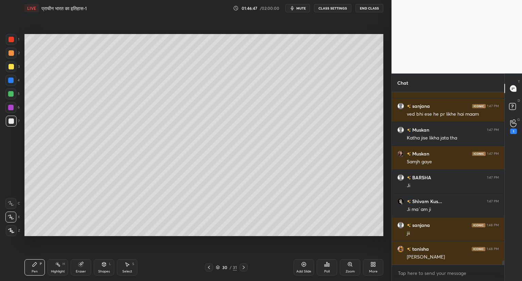
scroll to position [7345, 0]
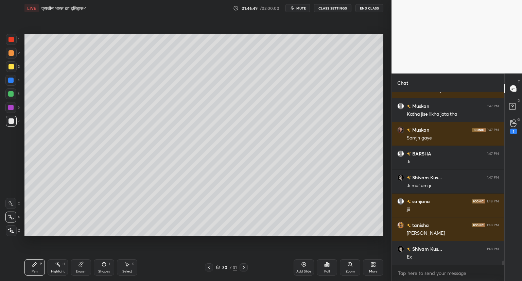
click at [210, 265] on icon at bounding box center [208, 266] width 5 height 5
click at [212, 265] on div at bounding box center [209, 267] width 8 height 8
click at [210, 265] on icon at bounding box center [208, 266] width 5 height 5
click at [213, 266] on div "27 / 31" at bounding box center [226, 267] width 43 height 8
click at [208, 266] on icon at bounding box center [208, 266] width 5 height 5
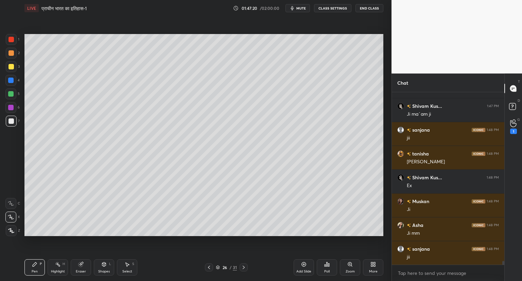
scroll to position [7441, 0]
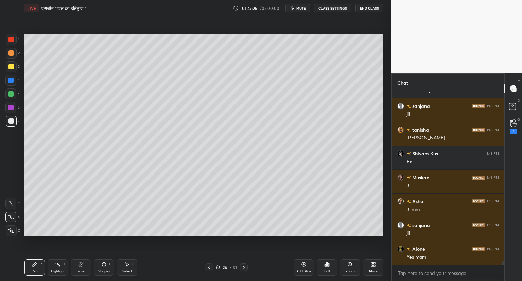
click at [244, 266] on icon at bounding box center [243, 266] width 5 height 5
click at [248, 267] on div "27 / 31" at bounding box center [226, 267] width 135 height 8
click at [249, 267] on div "27 / 31" at bounding box center [226, 267] width 135 height 8
click at [244, 264] on div at bounding box center [244, 267] width 8 height 8
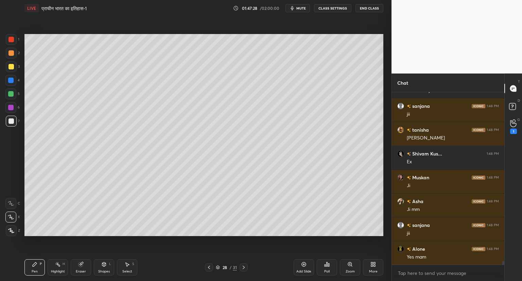
click at [245, 265] on icon at bounding box center [243, 266] width 5 height 5
click at [246, 265] on icon at bounding box center [243, 266] width 5 height 5
click at [243, 267] on icon at bounding box center [243, 266] width 5 height 5
click at [303, 262] on icon at bounding box center [304, 264] width 4 height 4
click at [83, 266] on icon at bounding box center [80, 263] width 5 height 5
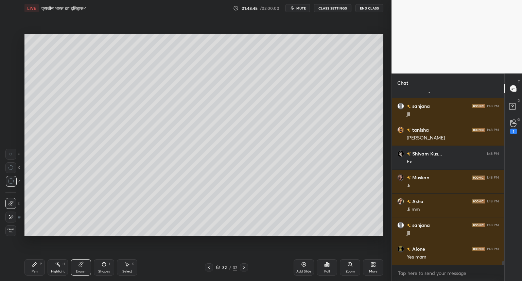
click at [168, 237] on div "Setting up your live class Poll for secs No correct answer Start poll" at bounding box center [204, 134] width 364 height 237
click at [31, 264] on div "Pen P" at bounding box center [34, 267] width 20 height 16
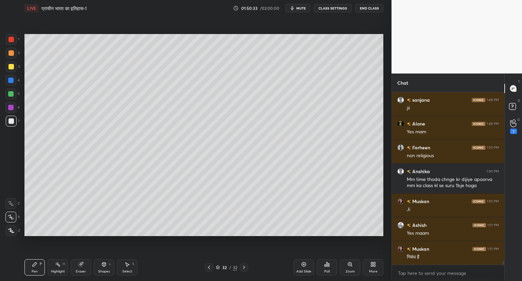
scroll to position [7572, 0]
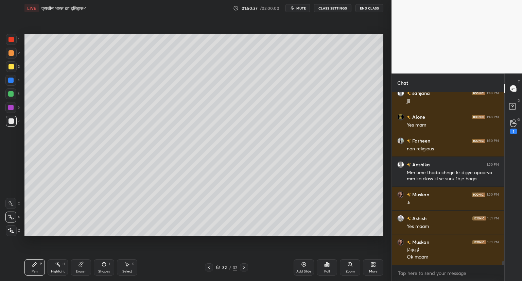
click at [302, 264] on icon at bounding box center [303, 263] width 5 height 5
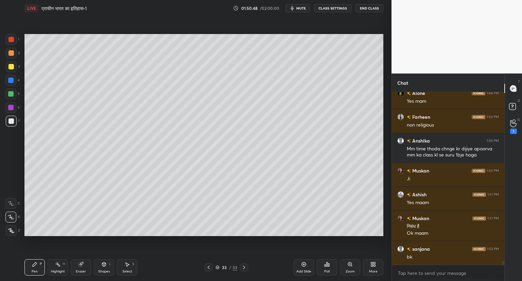
click at [207, 265] on icon at bounding box center [208, 266] width 5 height 5
click at [250, 237] on div "Setting up your live class Poll for secs No correct answer Start poll" at bounding box center [204, 134] width 364 height 237
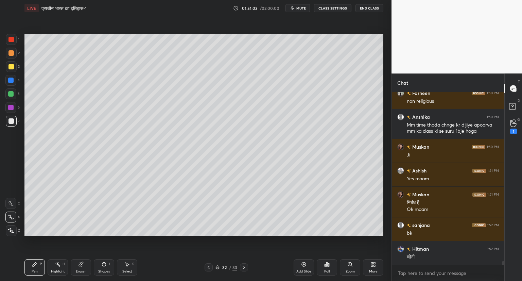
click at [269, 244] on div "Setting up your live class Poll for secs No correct answer Start poll" at bounding box center [204, 134] width 364 height 237
click at [245, 266] on icon at bounding box center [243, 266] width 5 height 5
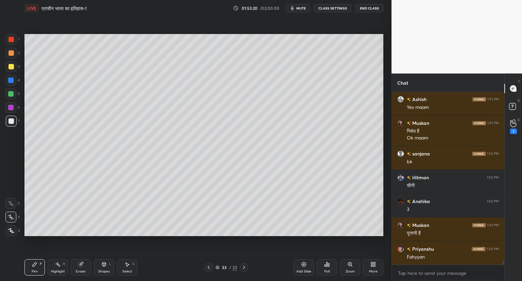
scroll to position [7715, 0]
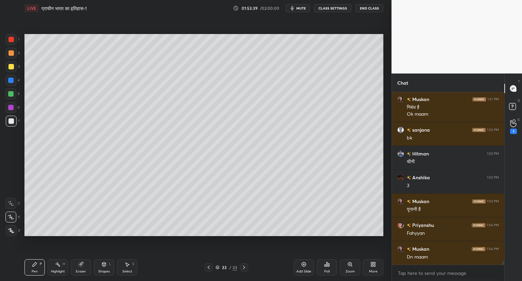
click at [303, 262] on icon at bounding box center [304, 264] width 4 height 4
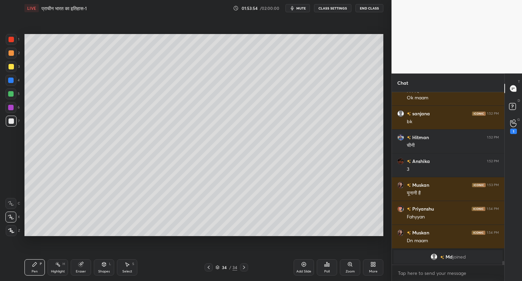
click at [384, 69] on div "Setting up your live class Poll for secs No correct answer Start poll" at bounding box center [204, 134] width 364 height 237
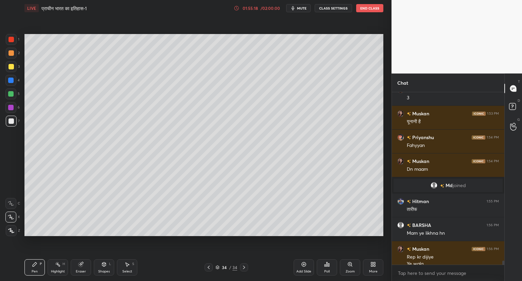
scroll to position [7438, 0]
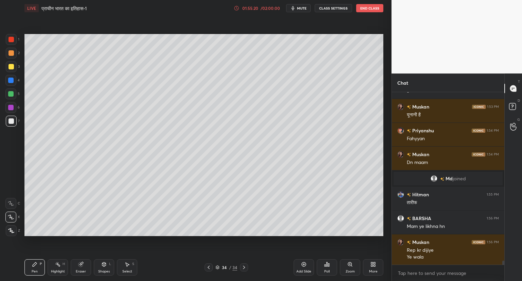
click at [209, 242] on div "Setting up your live class Poll for secs No correct answer Start poll" at bounding box center [204, 134] width 364 height 237
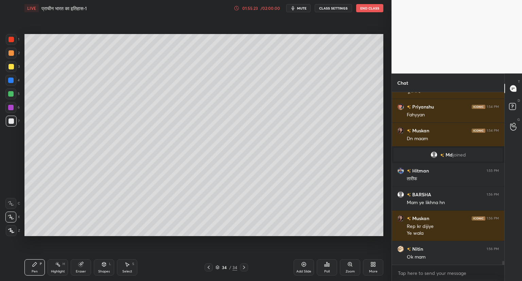
click at [209, 265] on icon at bounding box center [209, 266] width 2 height 3
click at [243, 268] on icon at bounding box center [244, 266] width 2 height 3
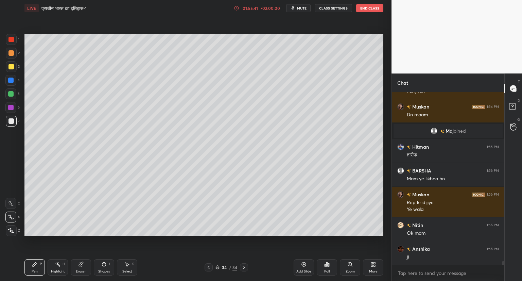
click at [302, 263] on icon at bounding box center [303, 263] width 5 height 5
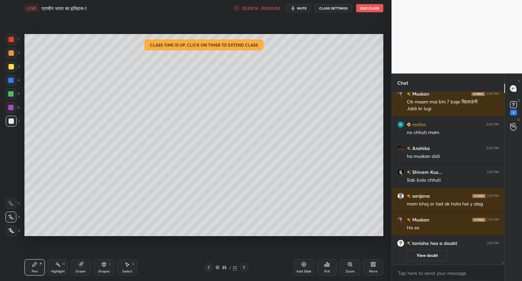
scroll to position [8573, 0]
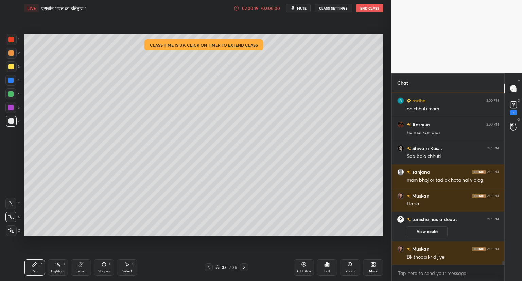
click at [209, 266] on icon at bounding box center [209, 266] width 2 height 3
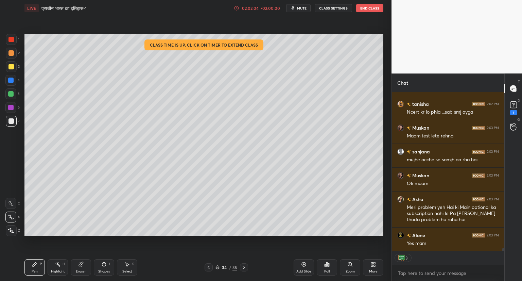
scroll to position [9142, 0]
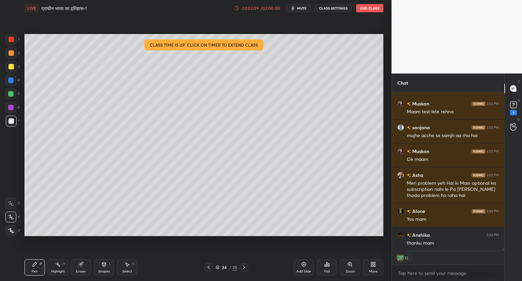
click at [371, 8] on button "End Class" at bounding box center [369, 8] width 27 height 8
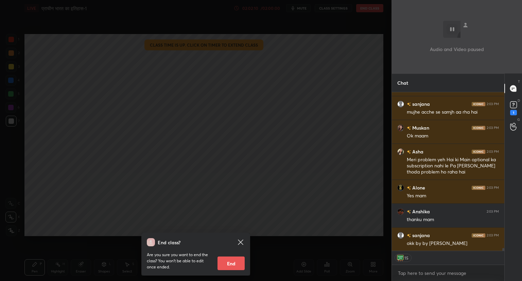
click at [230, 264] on button "End" at bounding box center [230, 263] width 27 height 14
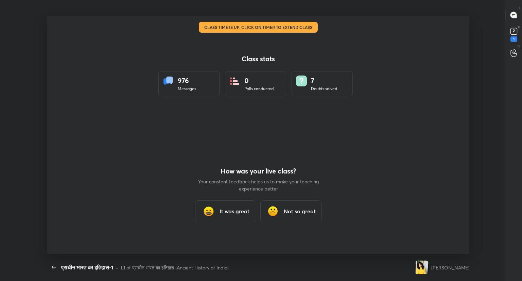
scroll to position [33744, 33465]
type textarea "x"
